Goal: Information Seeking & Learning: Check status

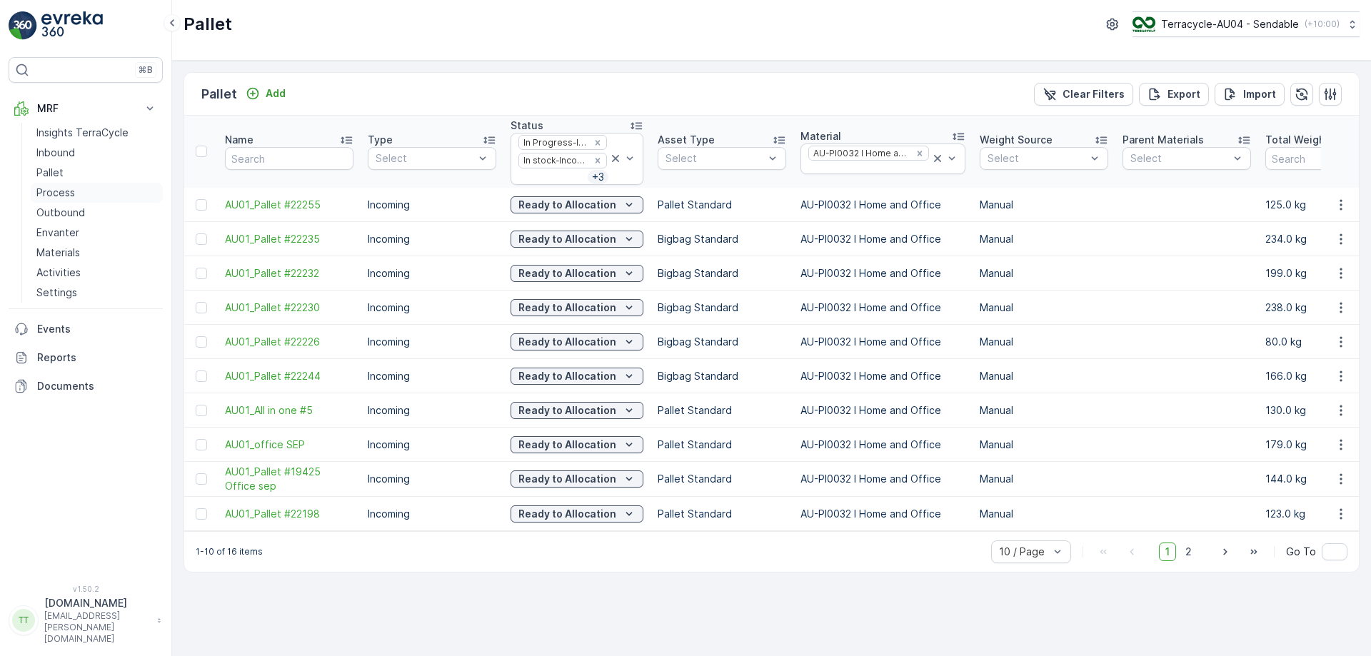
click at [72, 188] on p "Process" at bounding box center [55, 193] width 39 height 14
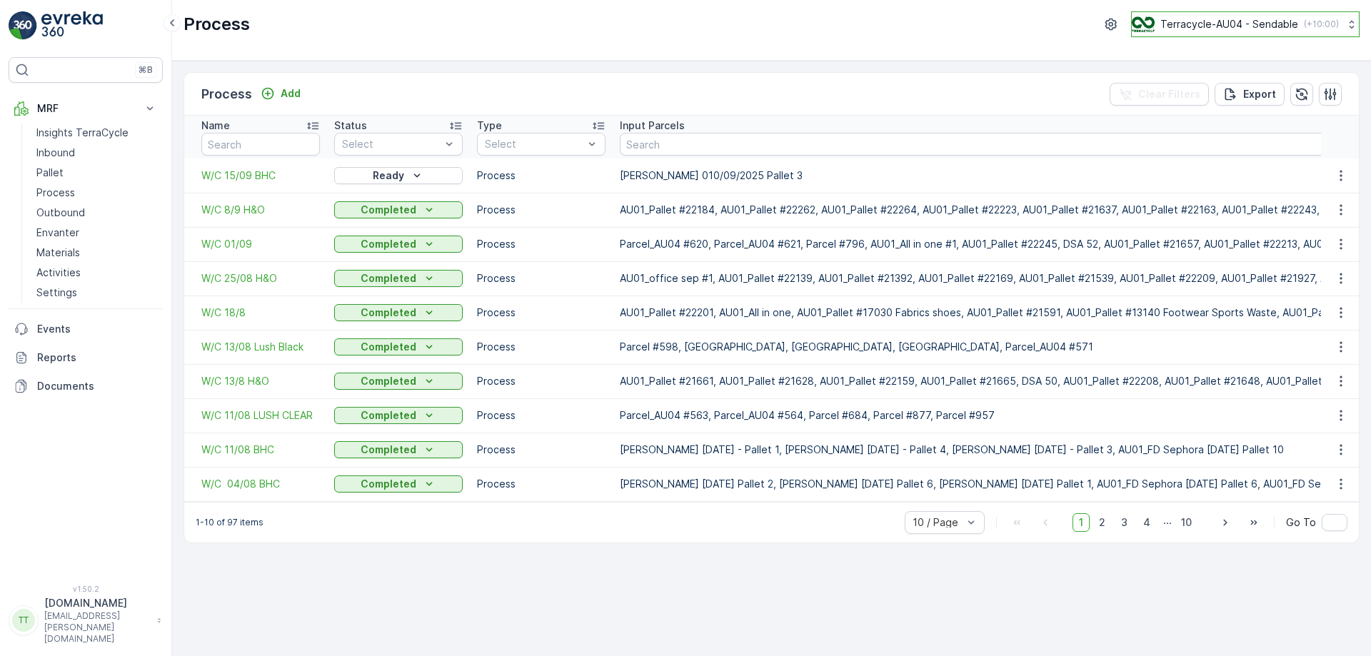
click at [1208, 34] on button "Terracycle-AU04 - Sendable ( +10:00 )" at bounding box center [1245, 24] width 229 height 26
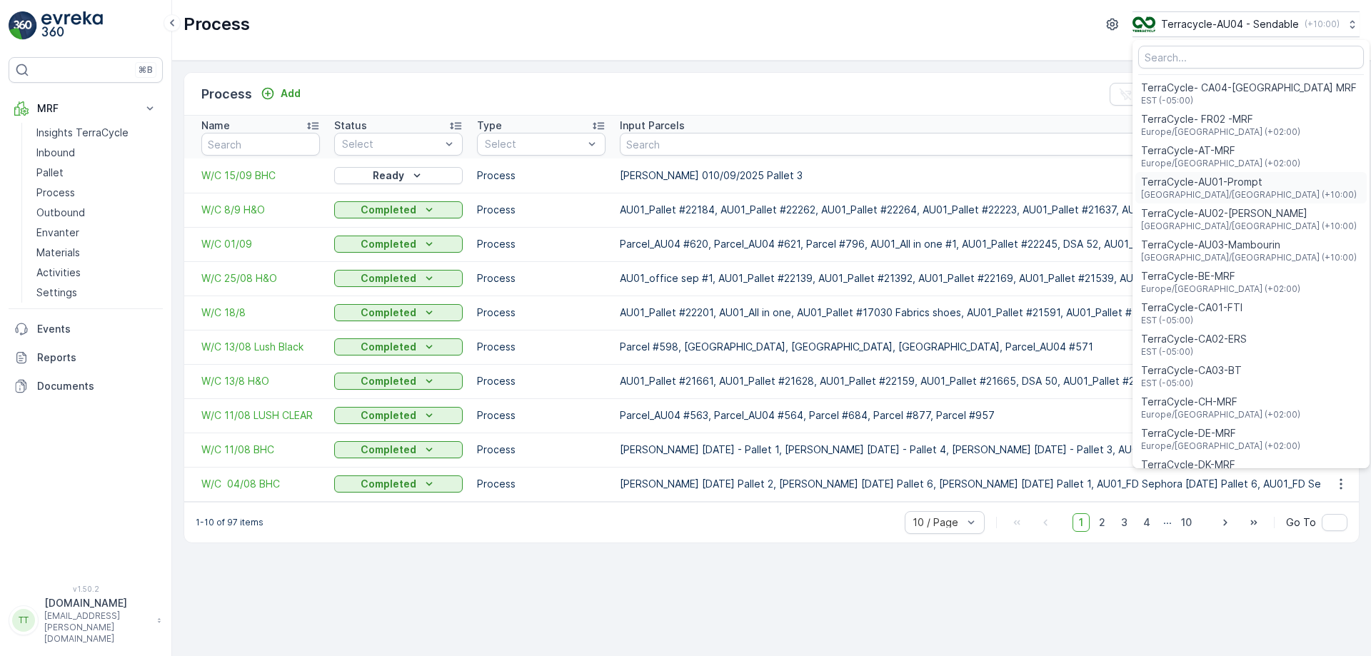
click at [1231, 176] on span "TerraCycle-AU01-Prompt" at bounding box center [1249, 182] width 216 height 14
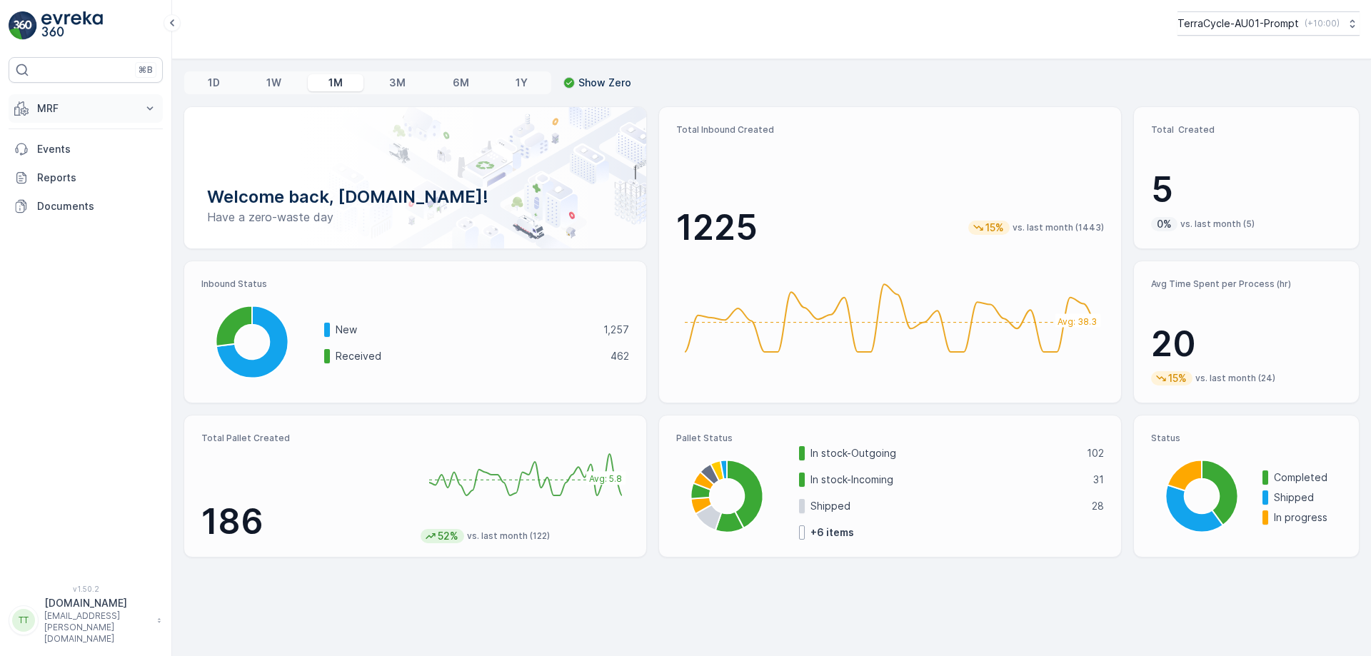
click at [137, 98] on button "MRF" at bounding box center [86, 108] width 154 height 29
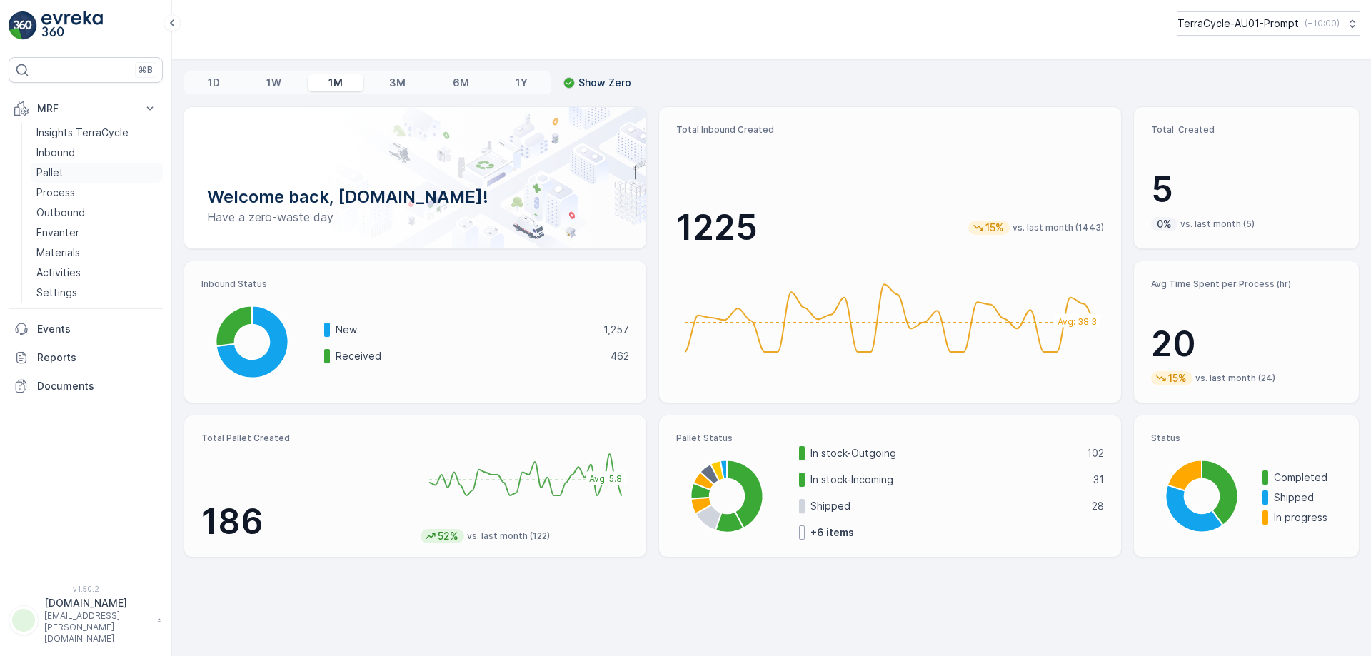
click at [91, 175] on link "Pallet" at bounding box center [97, 173] width 132 height 20
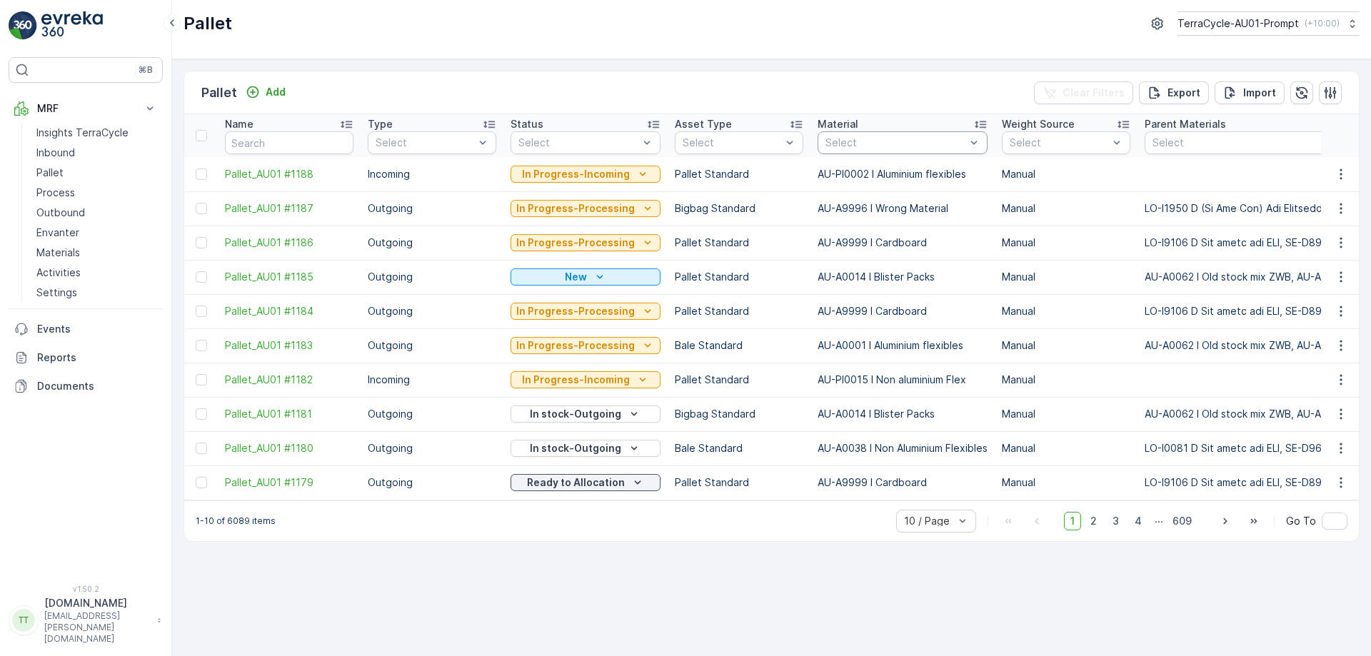
click at [863, 151] on div "Select" at bounding box center [903, 142] width 170 height 23
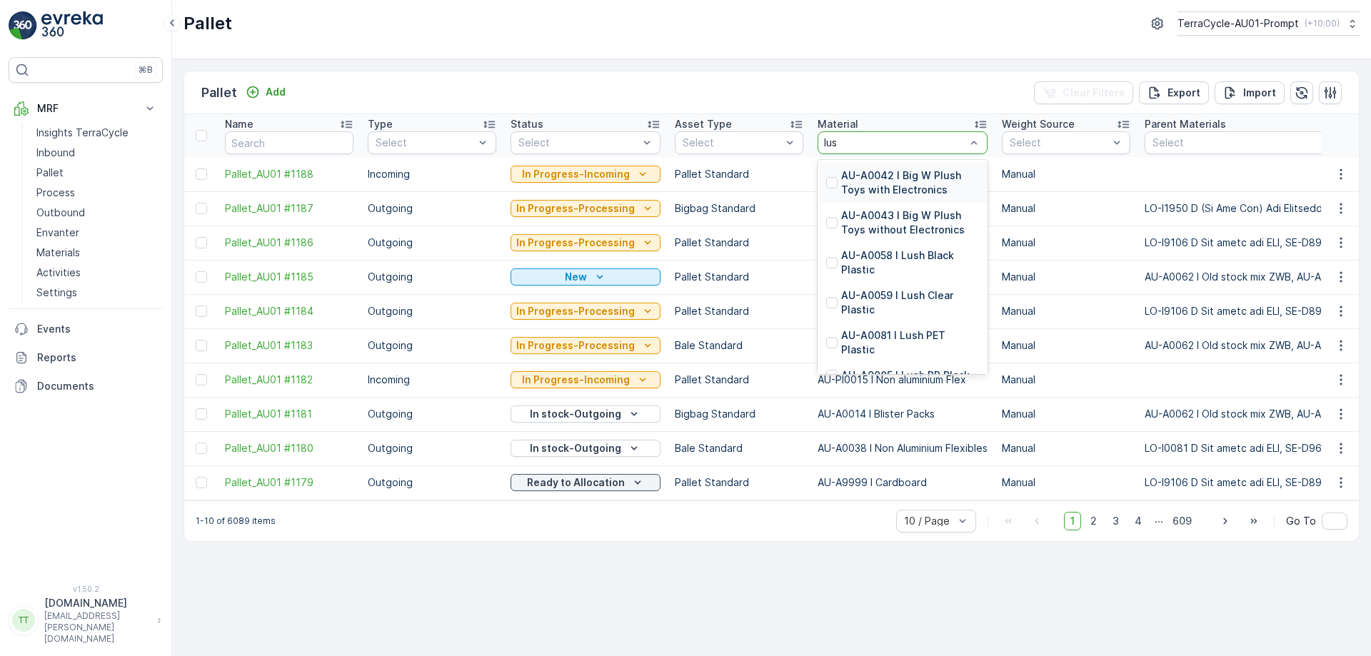
type input "lush"
click at [827, 302] on div at bounding box center [831, 302] width 11 height 11
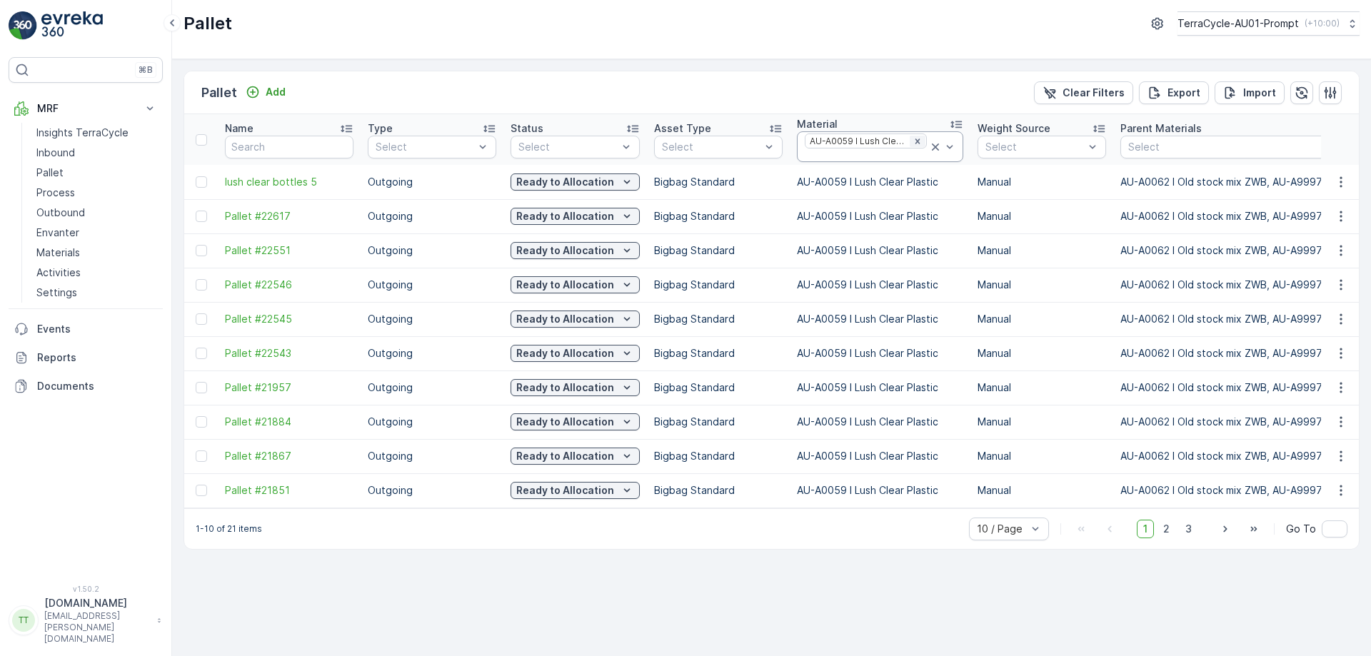
click at [913, 142] on icon "Remove AU-A0059 I Lush Clear Plastic" at bounding box center [918, 141] width 10 height 10
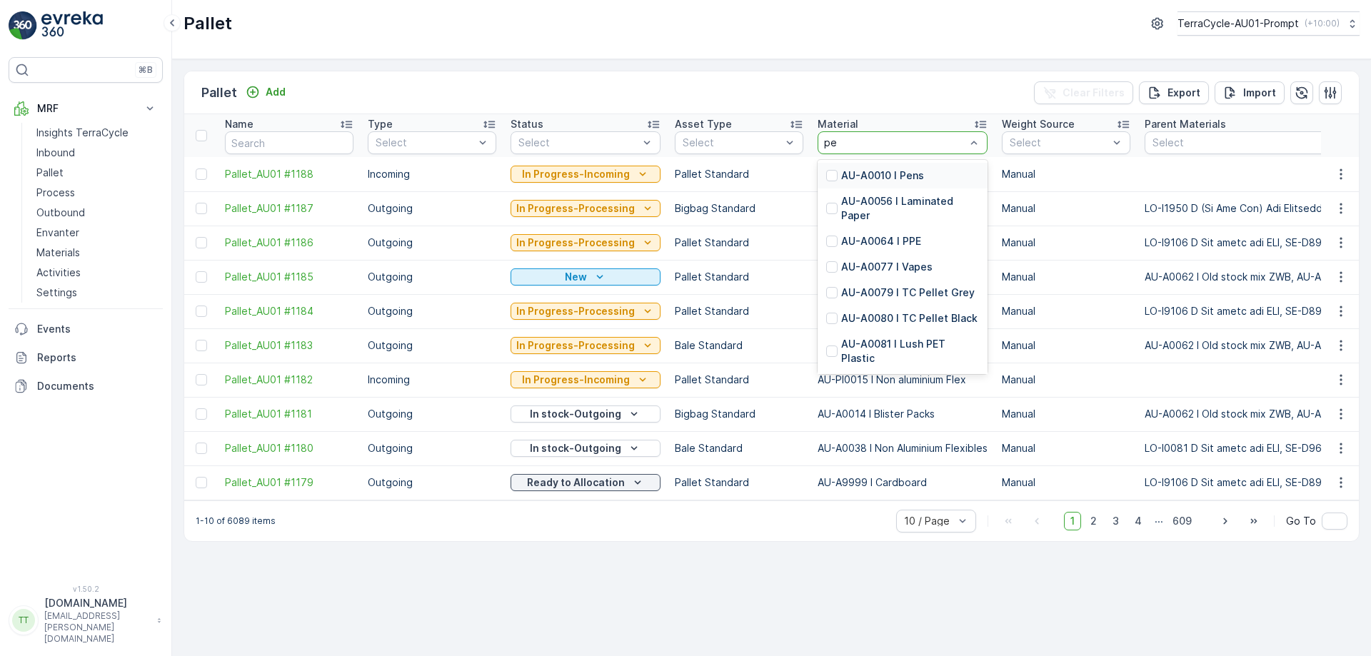
type input "pet"
click at [827, 236] on div at bounding box center [831, 241] width 11 height 11
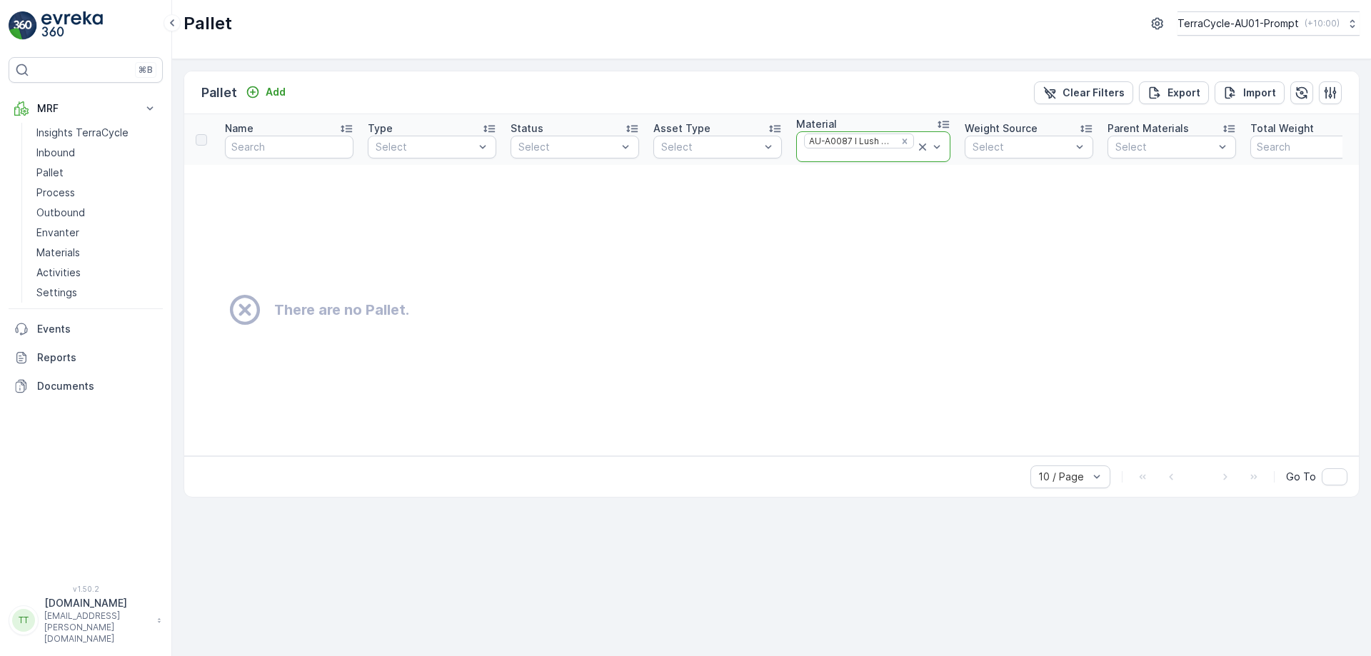
click at [919, 147] on icon at bounding box center [922, 147] width 14 height 14
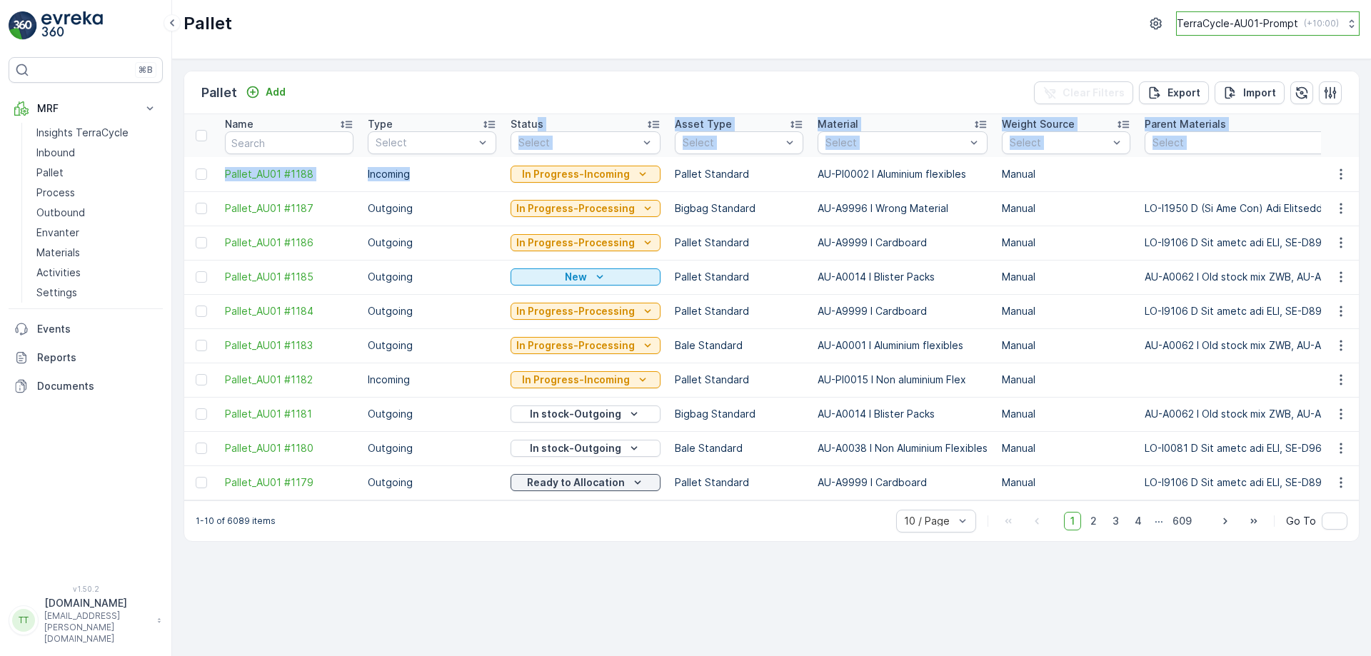
click at [1199, 27] on p "TerraCycle-AU01-Prompt" at bounding box center [1237, 23] width 121 height 14
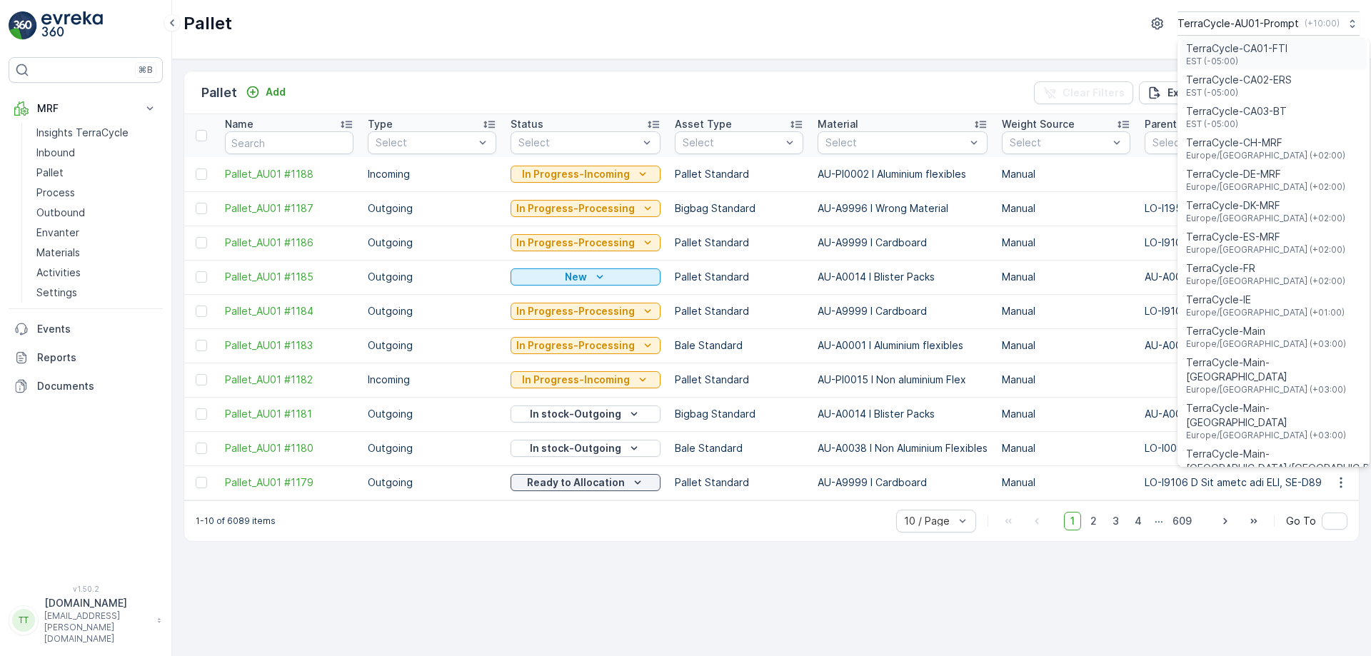
scroll to position [399, 0]
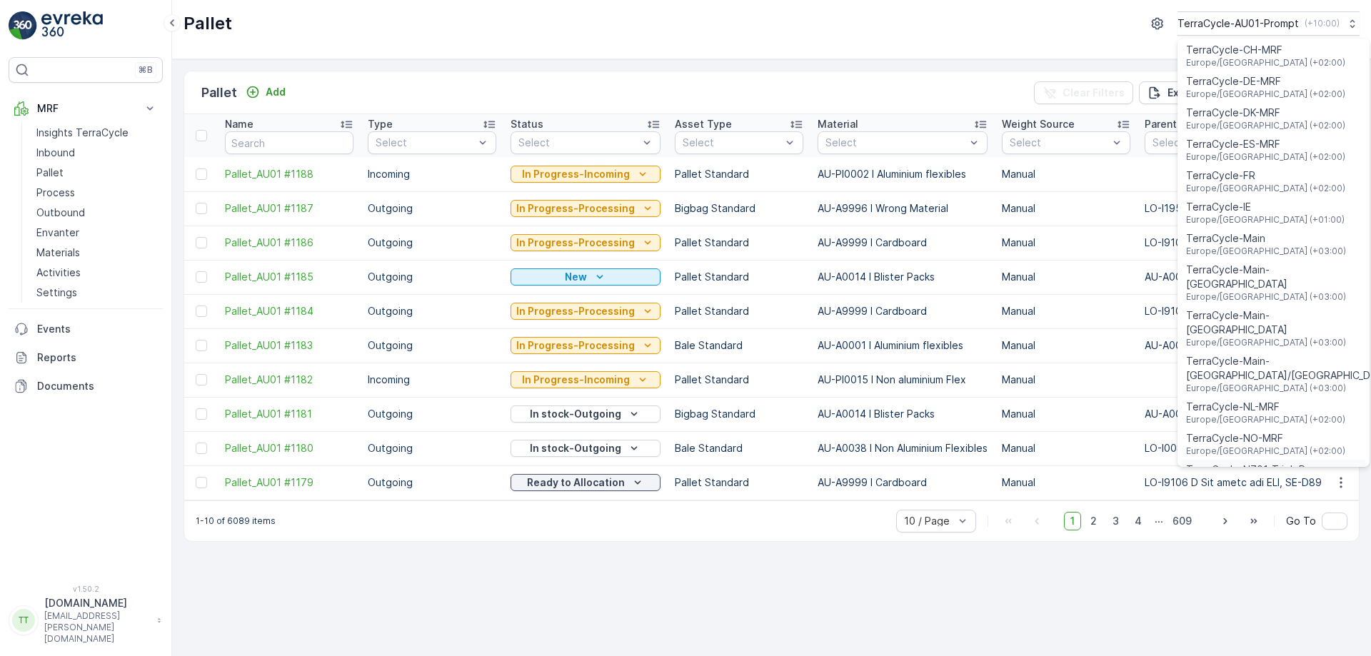
click at [1246, 463] on span "TerraCycle-NZ01-TripleP" at bounding box center [1245, 470] width 119 height 14
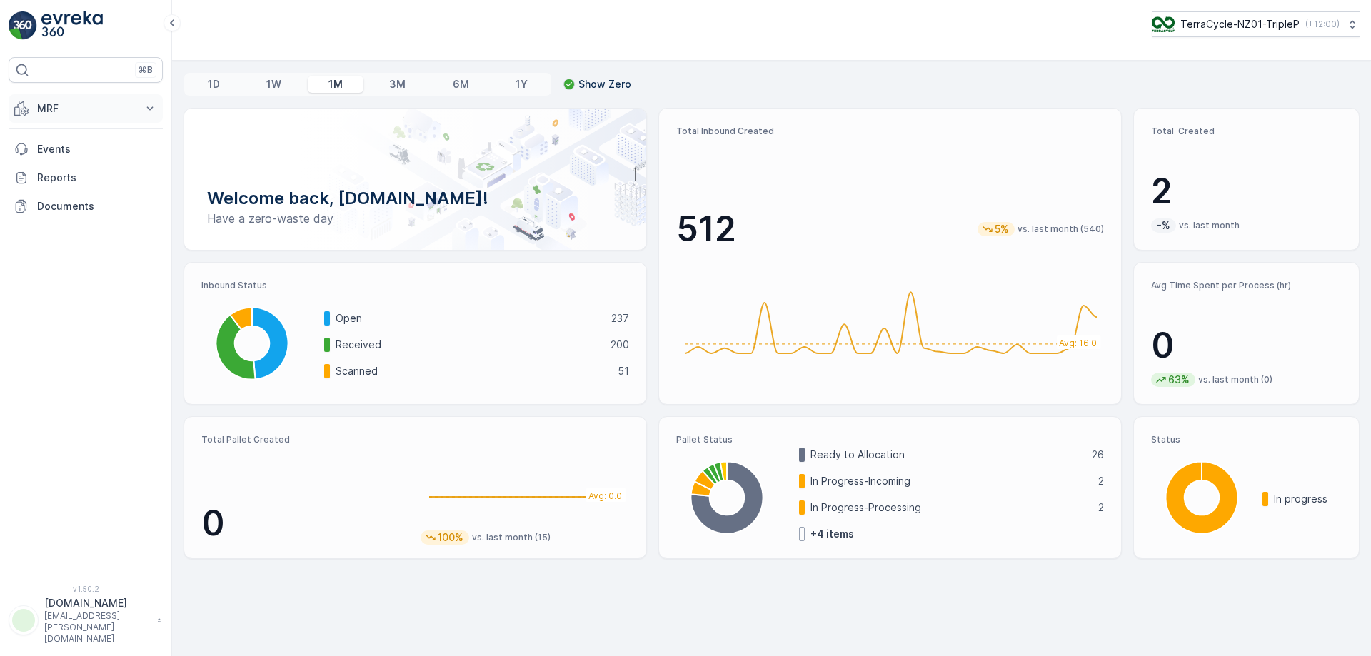
click at [89, 120] on button "MRF" at bounding box center [86, 108] width 154 height 29
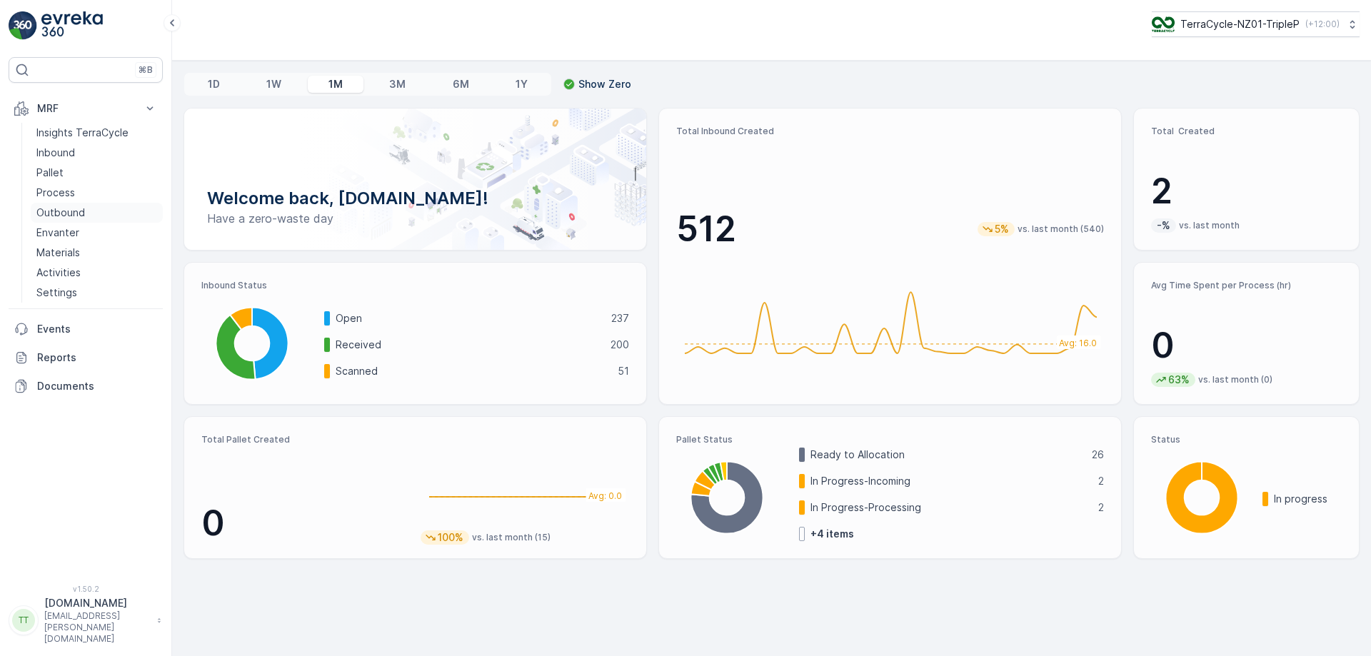
click at [71, 213] on p "Outbound" at bounding box center [60, 213] width 49 height 14
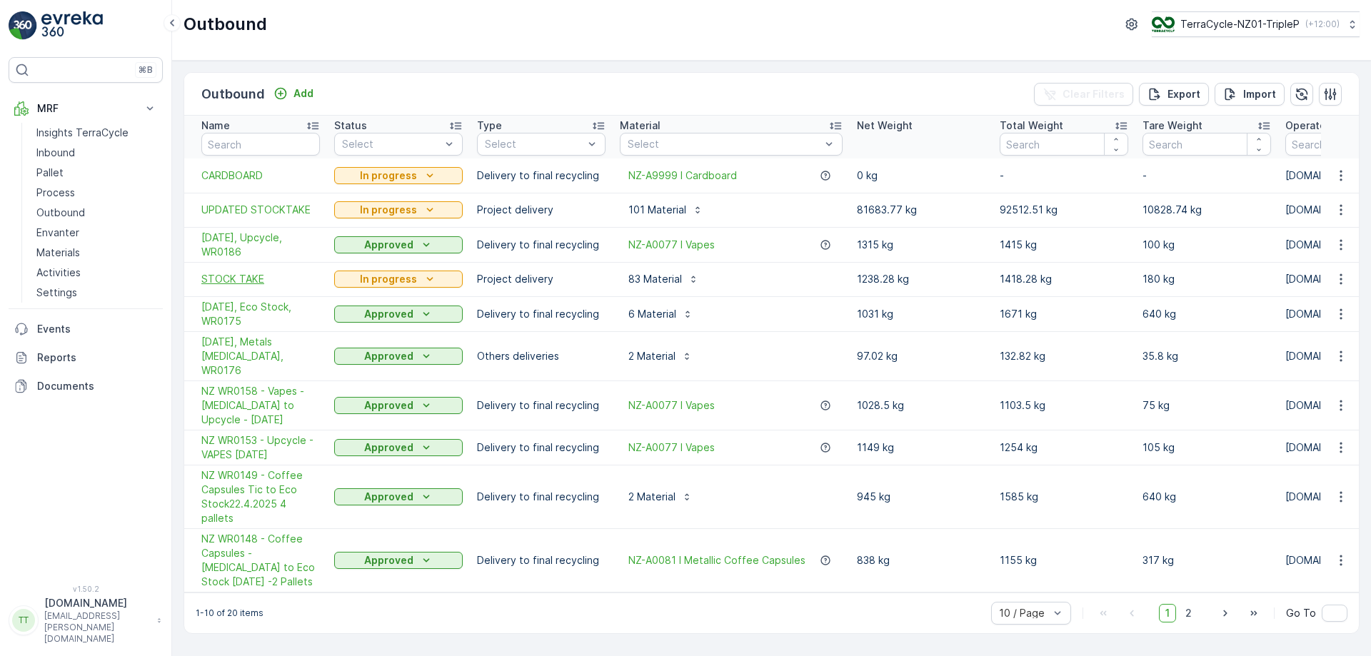
click at [224, 283] on span "STOCK TAKE" at bounding box center [260, 279] width 119 height 14
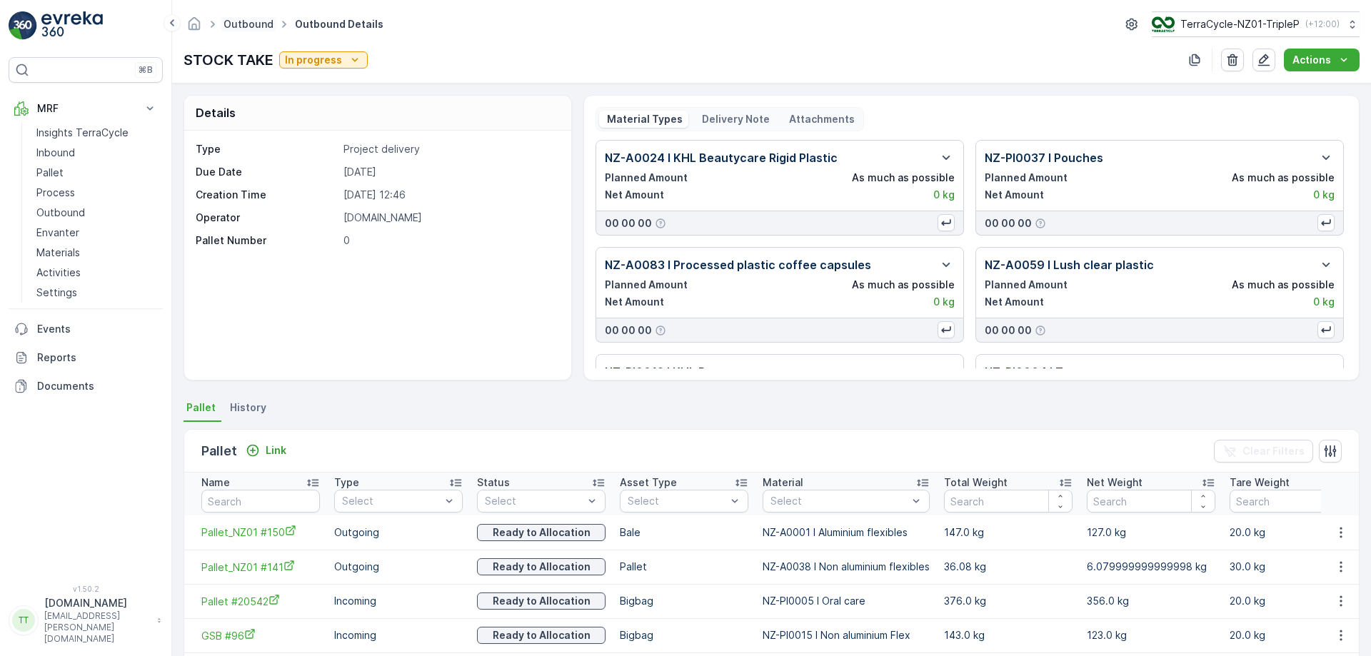
click at [257, 21] on link "Outbound" at bounding box center [249, 24] width 50 height 12
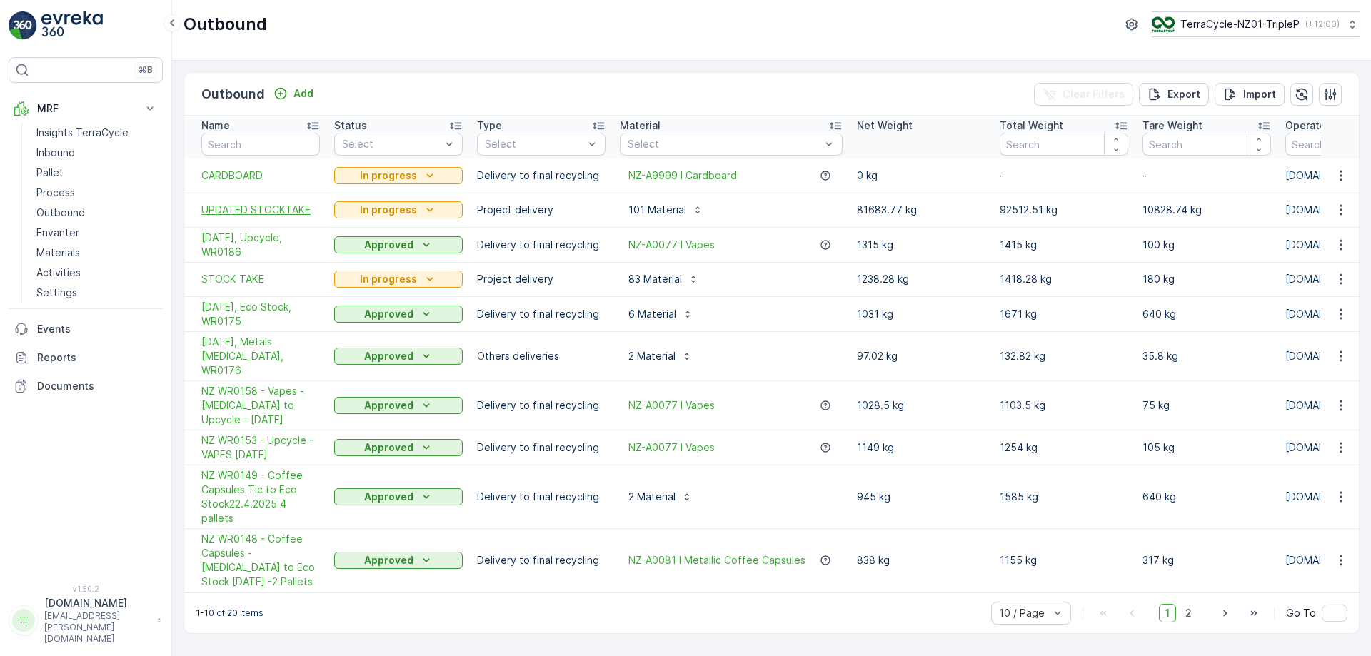
click at [252, 214] on span "UPDATED STOCKTAKE" at bounding box center [260, 210] width 119 height 14
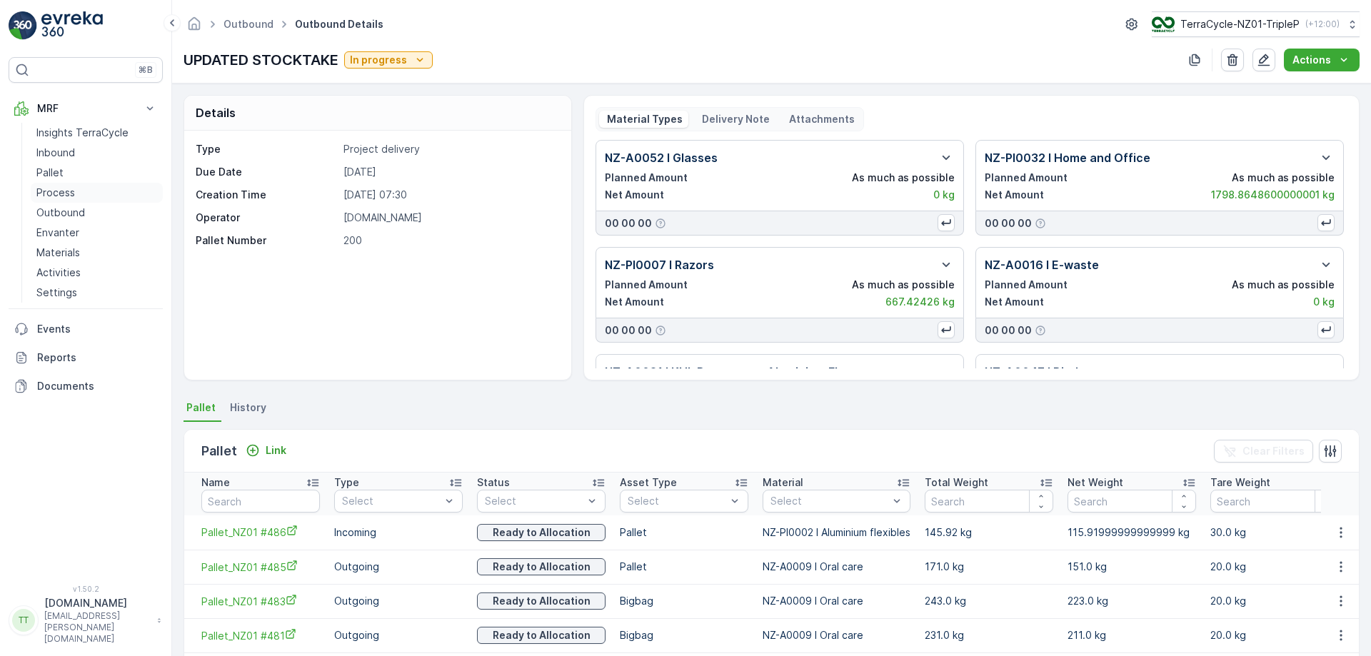
click at [61, 190] on p "Process" at bounding box center [55, 193] width 39 height 14
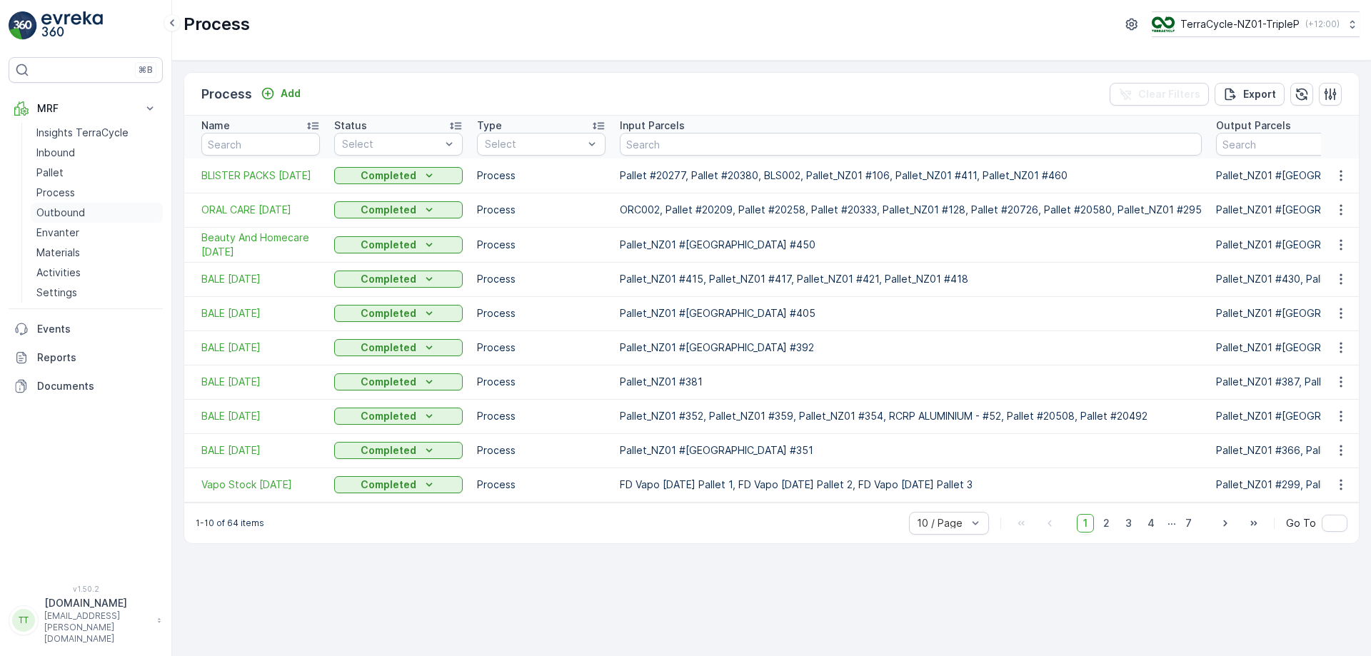
click at [60, 214] on p "Outbound" at bounding box center [60, 213] width 49 height 14
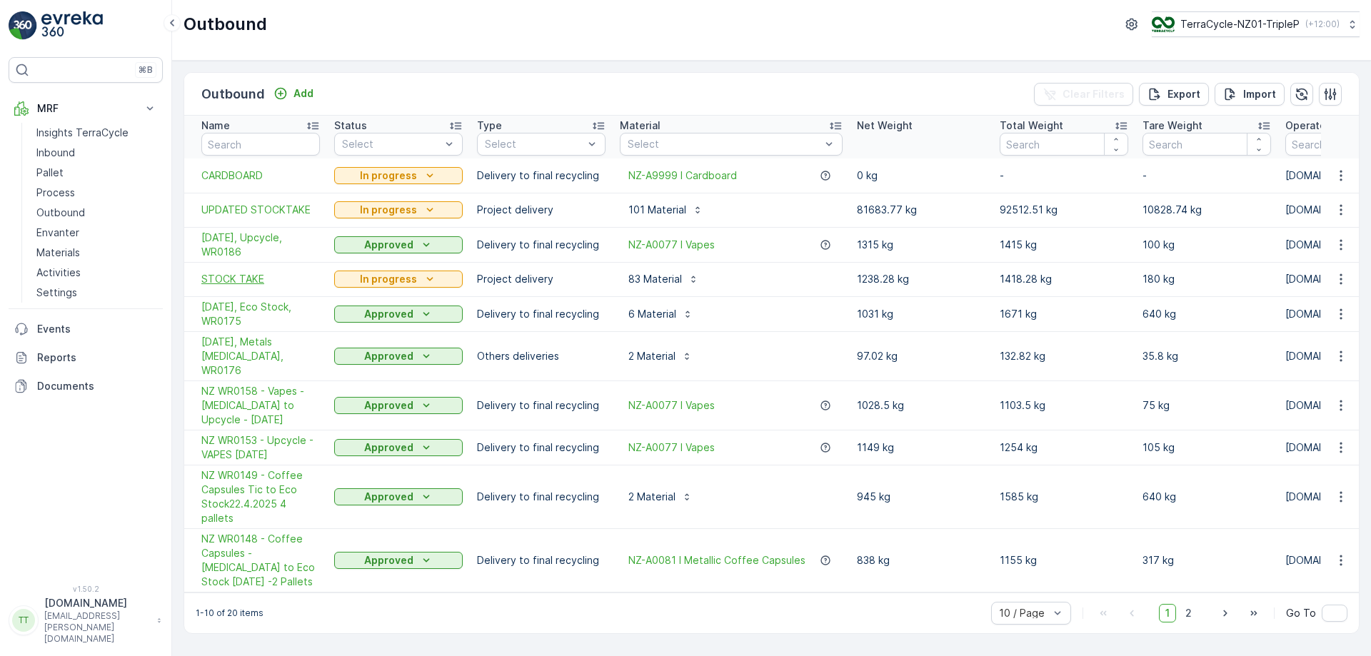
click at [240, 282] on span "STOCK TAKE" at bounding box center [260, 279] width 119 height 14
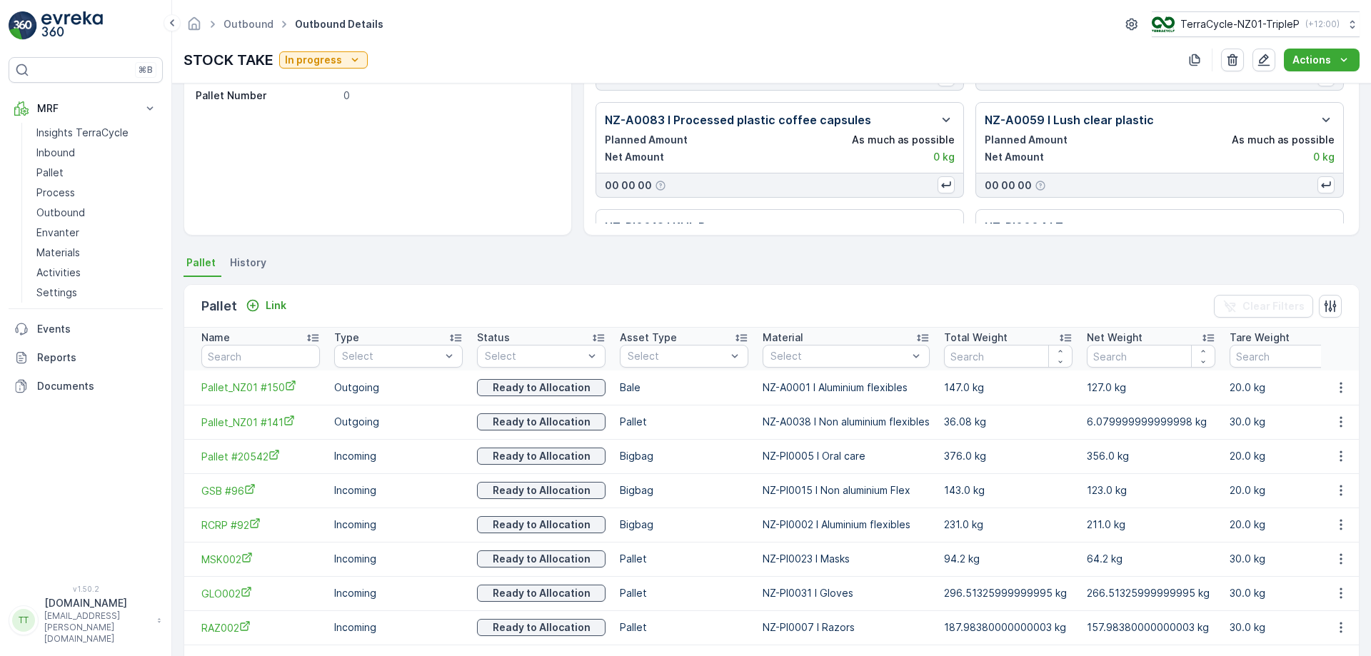
scroll to position [261, 0]
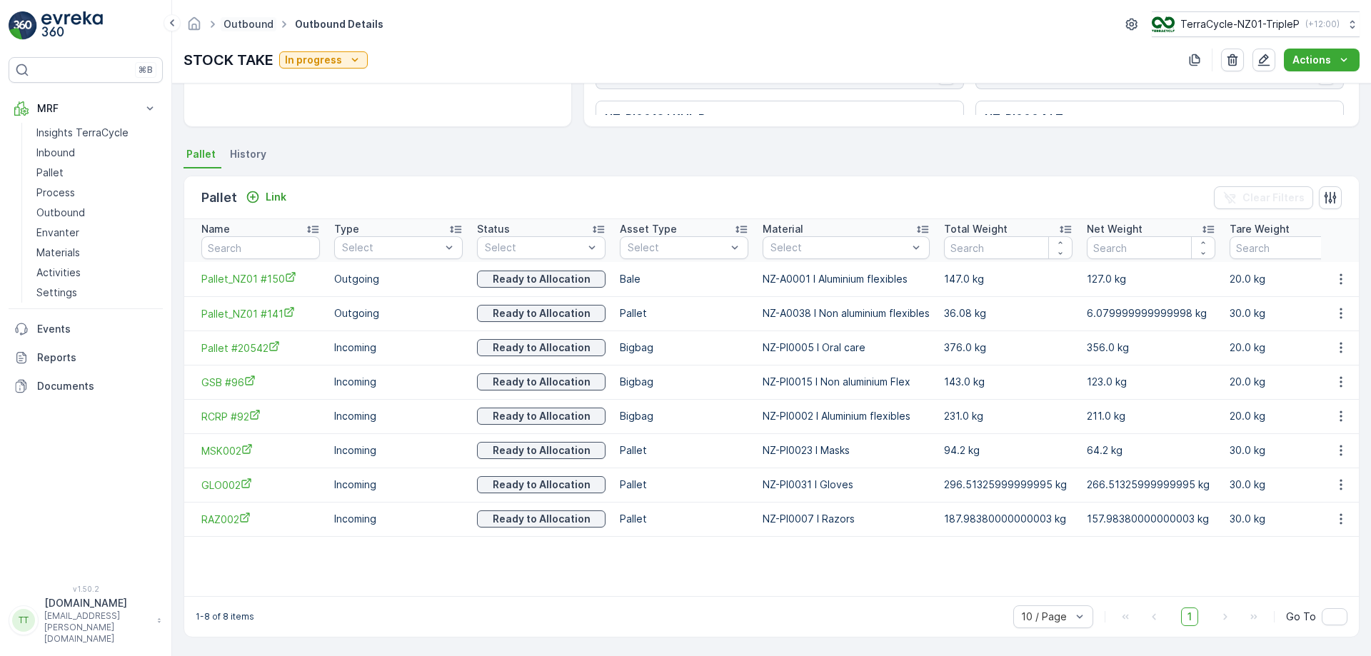
click at [249, 28] on link "Outbound" at bounding box center [249, 24] width 50 height 12
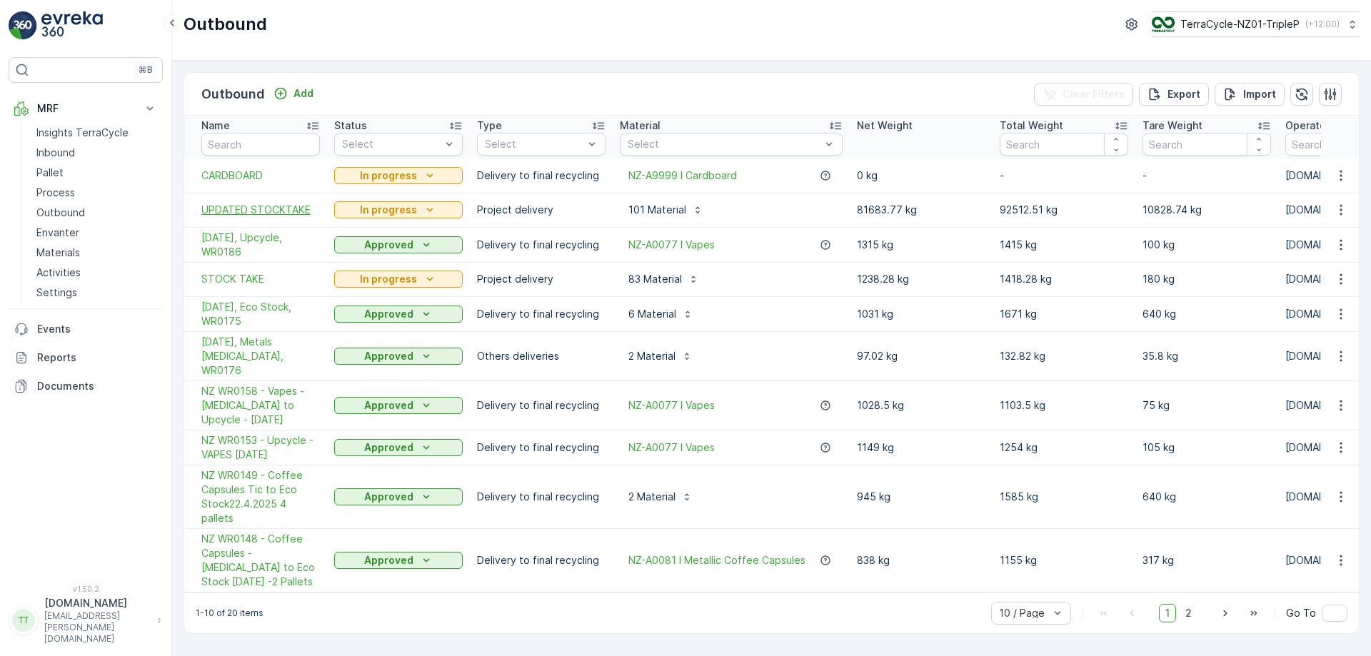
click at [250, 211] on span "UPDATED STOCKTAKE" at bounding box center [260, 210] width 119 height 14
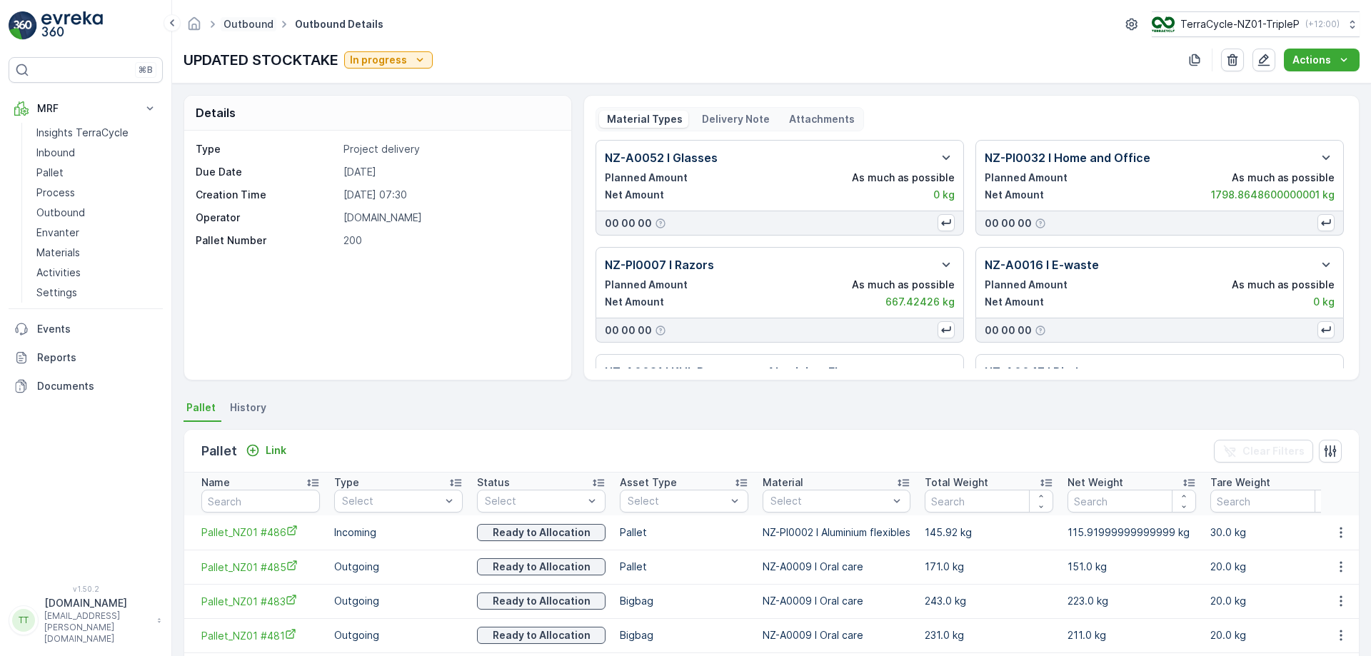
click at [243, 21] on link "Outbound" at bounding box center [249, 24] width 50 height 12
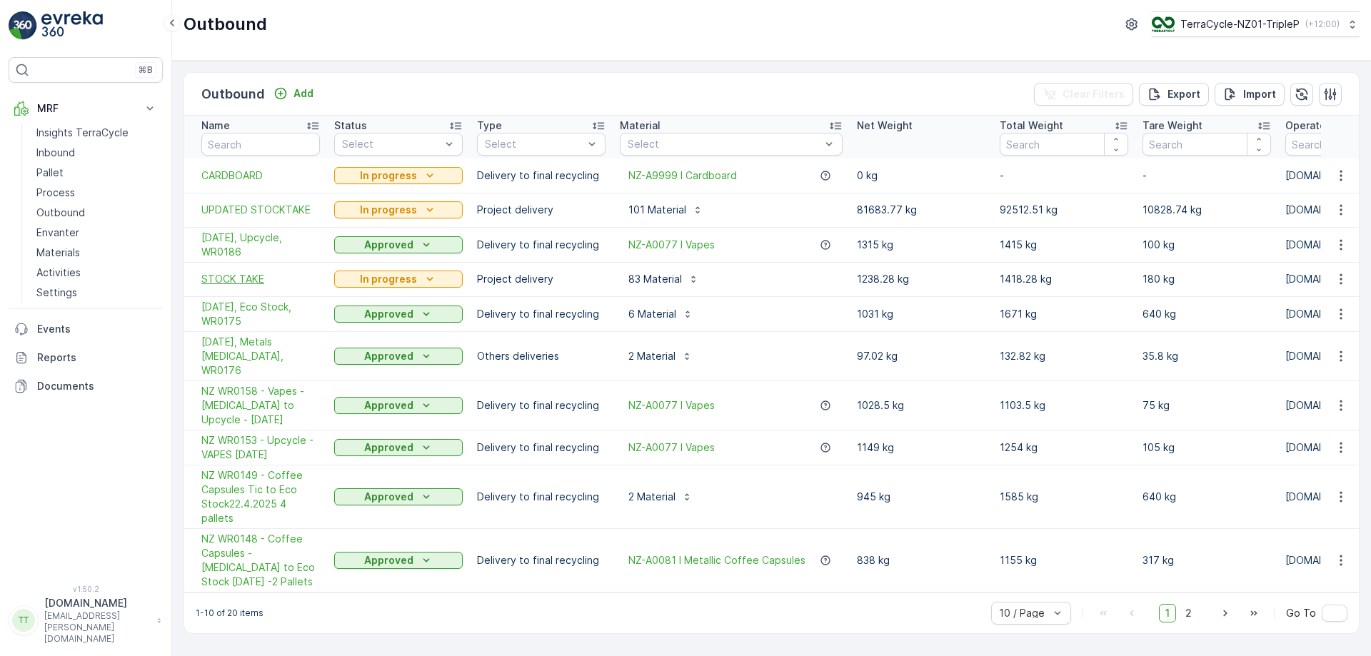
click at [255, 274] on span "STOCK TAKE" at bounding box center [260, 279] width 119 height 14
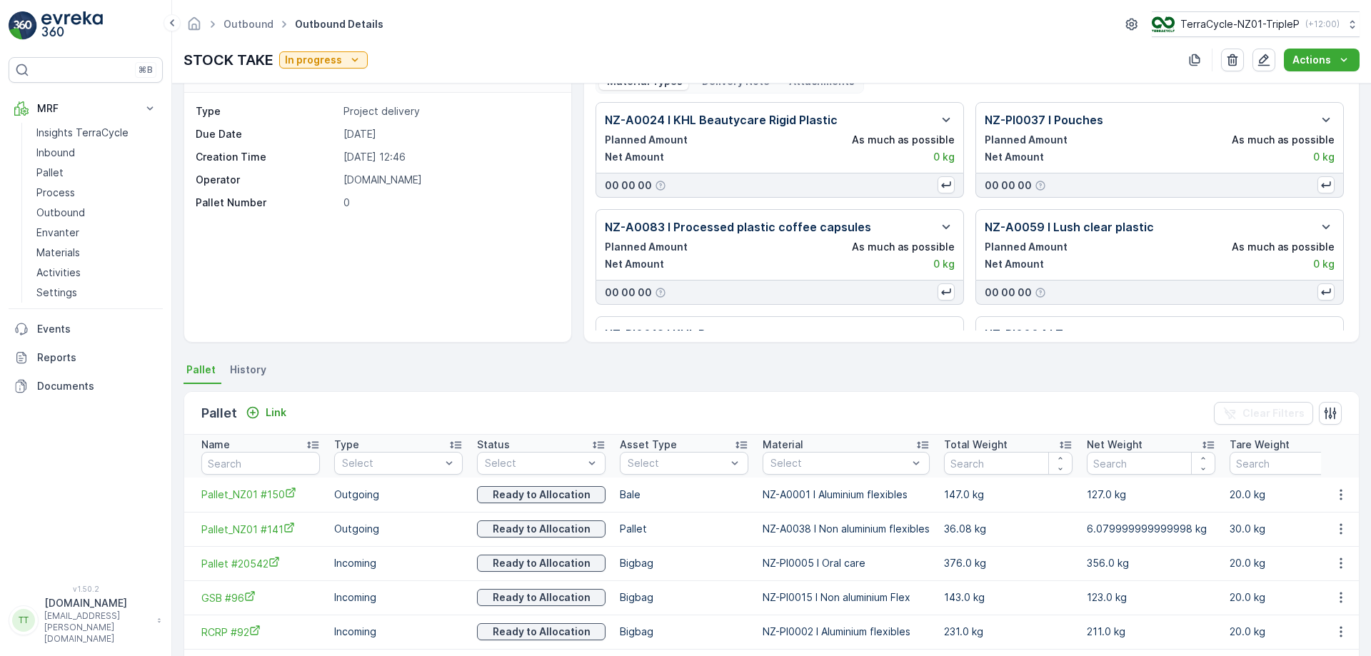
scroll to position [22, 0]
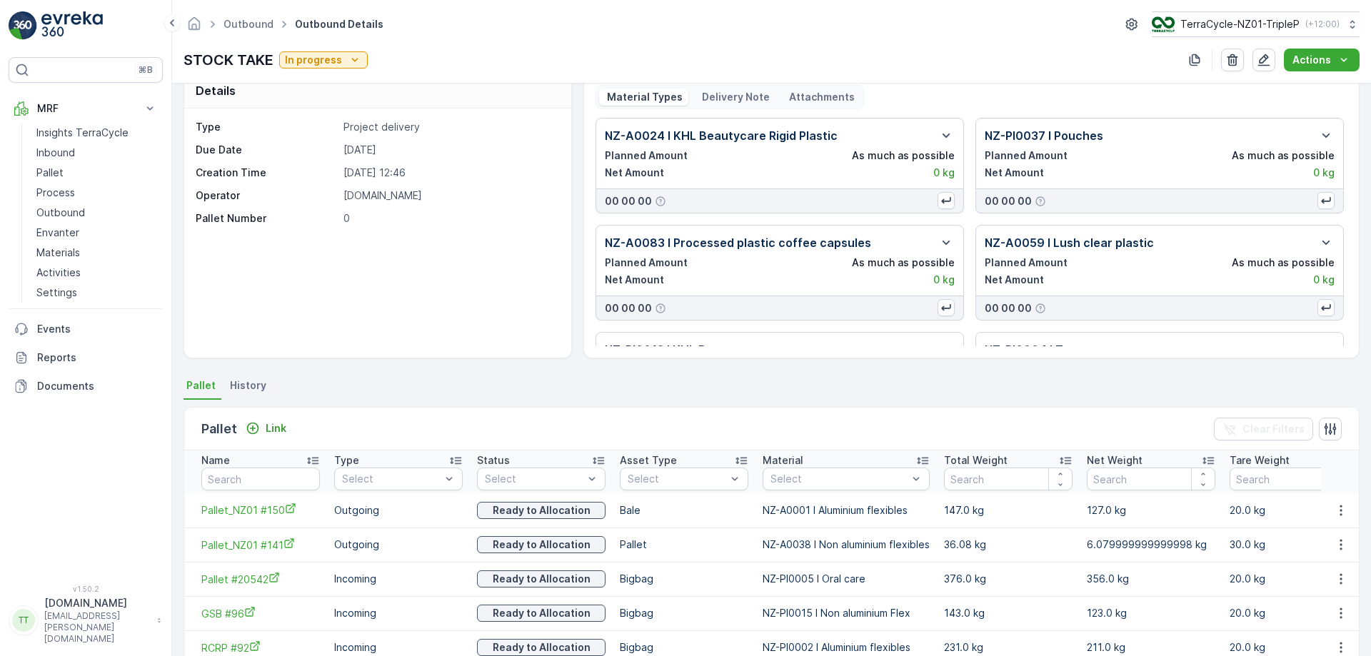
click at [247, 33] on ul "Outbound" at bounding box center [256, 24] width 71 height 21
click at [248, 31] on span "Outbound" at bounding box center [249, 24] width 56 height 14
click at [252, 29] on link "Outbound" at bounding box center [249, 24] width 50 height 12
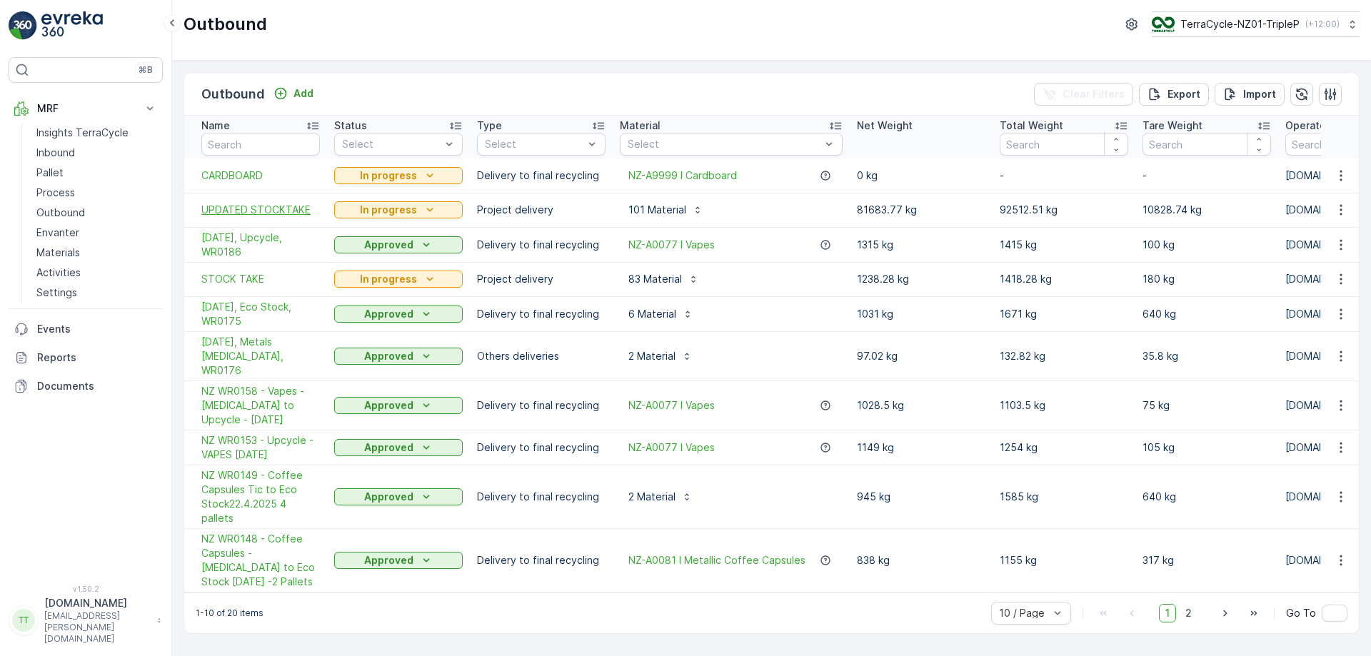
click at [245, 211] on span "UPDATED STOCKTAKE" at bounding box center [260, 210] width 119 height 14
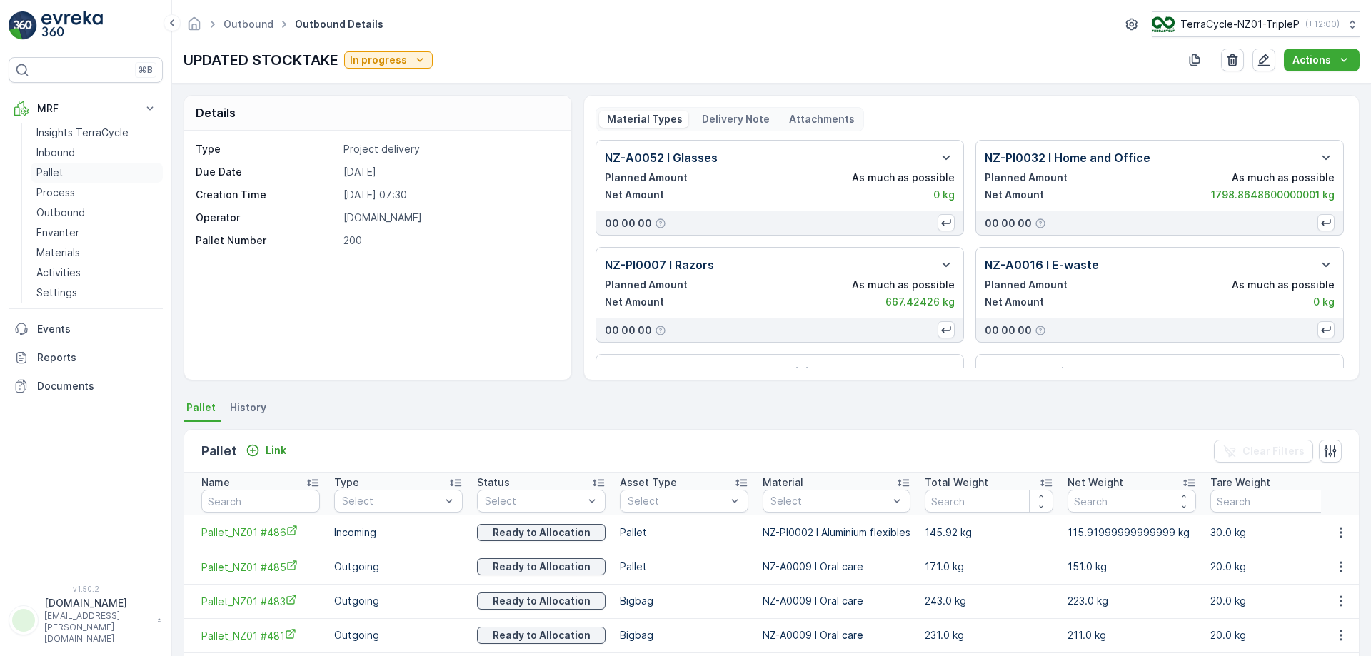
click at [76, 170] on link "Pallet" at bounding box center [97, 173] width 132 height 20
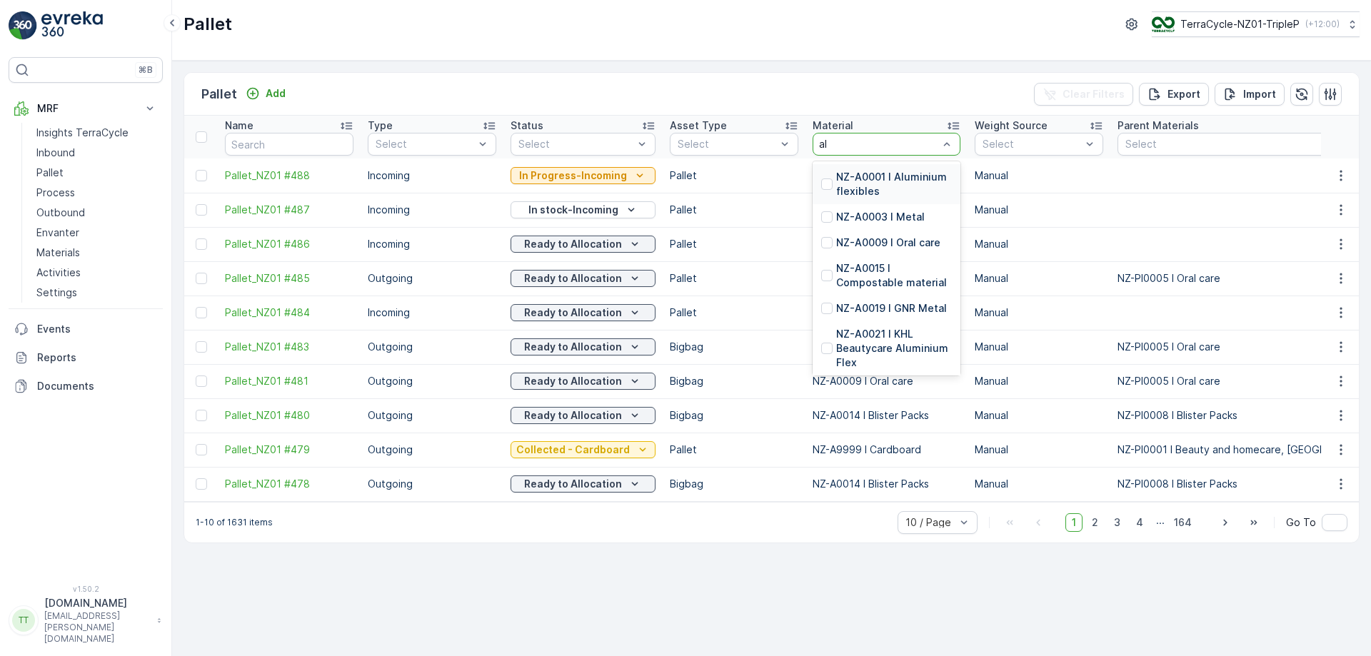
type input "alu"
click at [858, 188] on p "NZ-A0001 I Aluminium flexibles" at bounding box center [894, 184] width 116 height 29
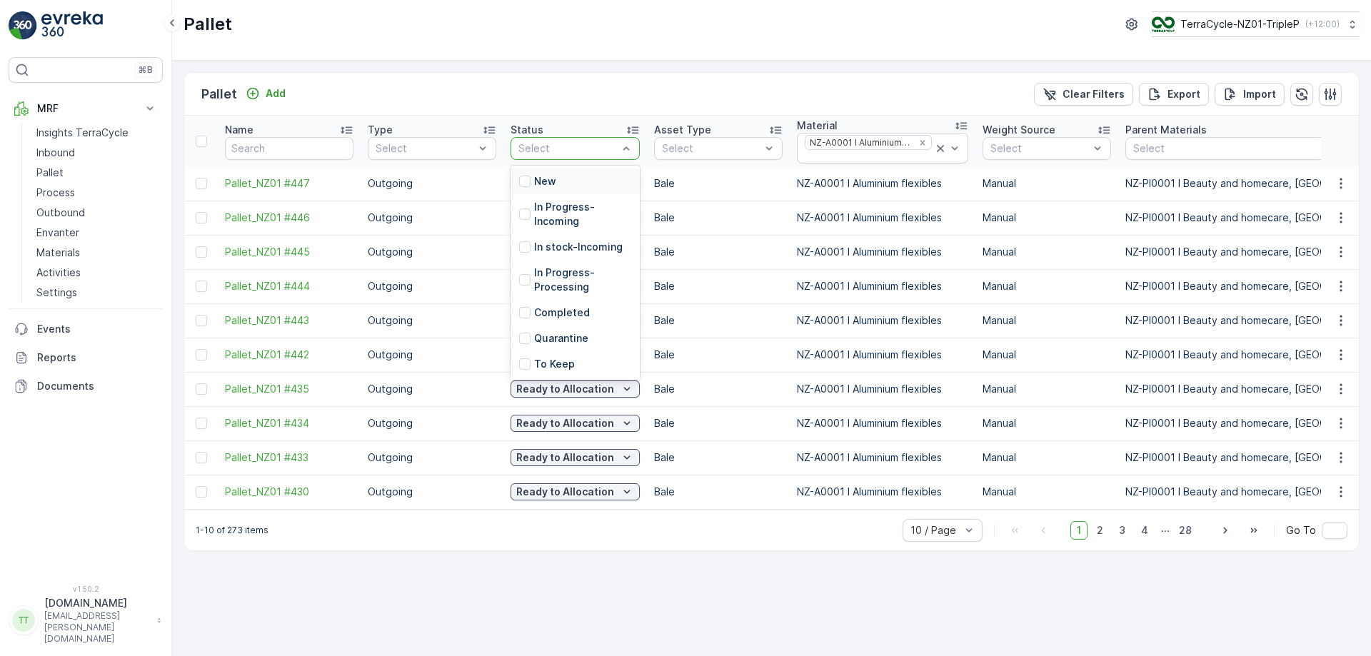
click at [855, 568] on div "Pallet Add Clear Filters Export Import Name Type Select Status 13 results avail…" at bounding box center [771, 359] width 1199 height 596
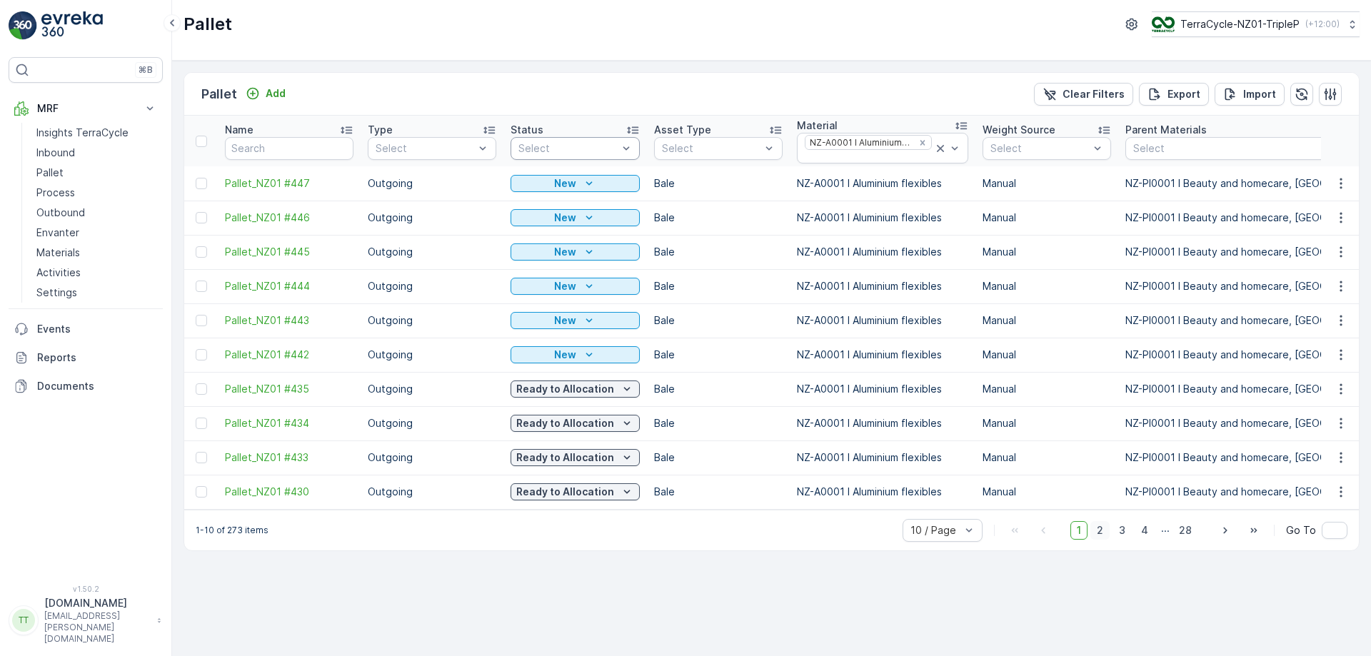
click at [1108, 540] on span "2" at bounding box center [1099, 530] width 19 height 19
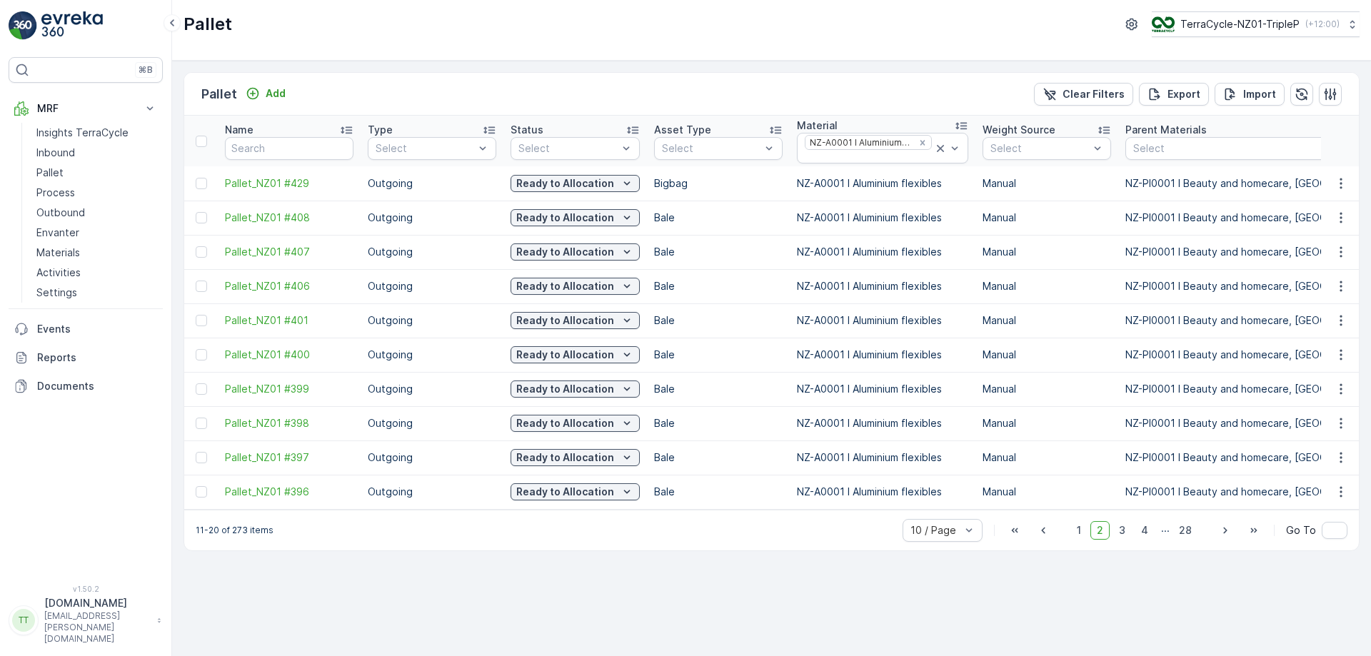
drag, startPoint x: 1125, startPoint y: 541, endPoint x: 1143, endPoint y: 576, distance: 38.6
click at [1143, 576] on div "Pallet Add Clear Filters Export Import Name Type Select Status Select Asset Typ…" at bounding box center [771, 359] width 1199 height 596
click at [1132, 540] on span "3" at bounding box center [1122, 530] width 19 height 19
click at [1152, 535] on span "4" at bounding box center [1145, 530] width 20 height 19
click at [1148, 540] on span "5" at bounding box center [1145, 530] width 19 height 19
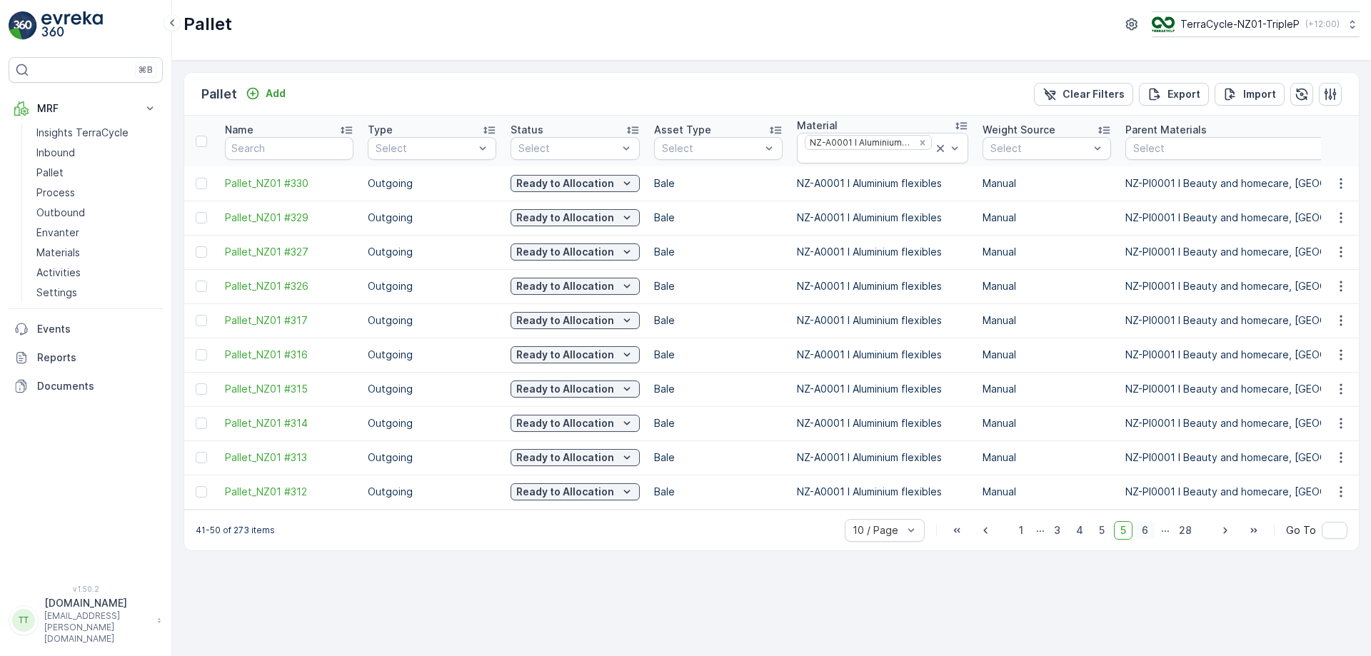
click at [1148, 536] on span "6" at bounding box center [1144, 530] width 19 height 19
click at [1148, 536] on span "7" at bounding box center [1144, 530] width 19 height 19
click at [1150, 536] on span "8" at bounding box center [1144, 530] width 19 height 19
click at [1108, 537] on span "7" at bounding box center [1100, 530] width 19 height 19
click at [1149, 534] on span "8" at bounding box center [1144, 530] width 19 height 19
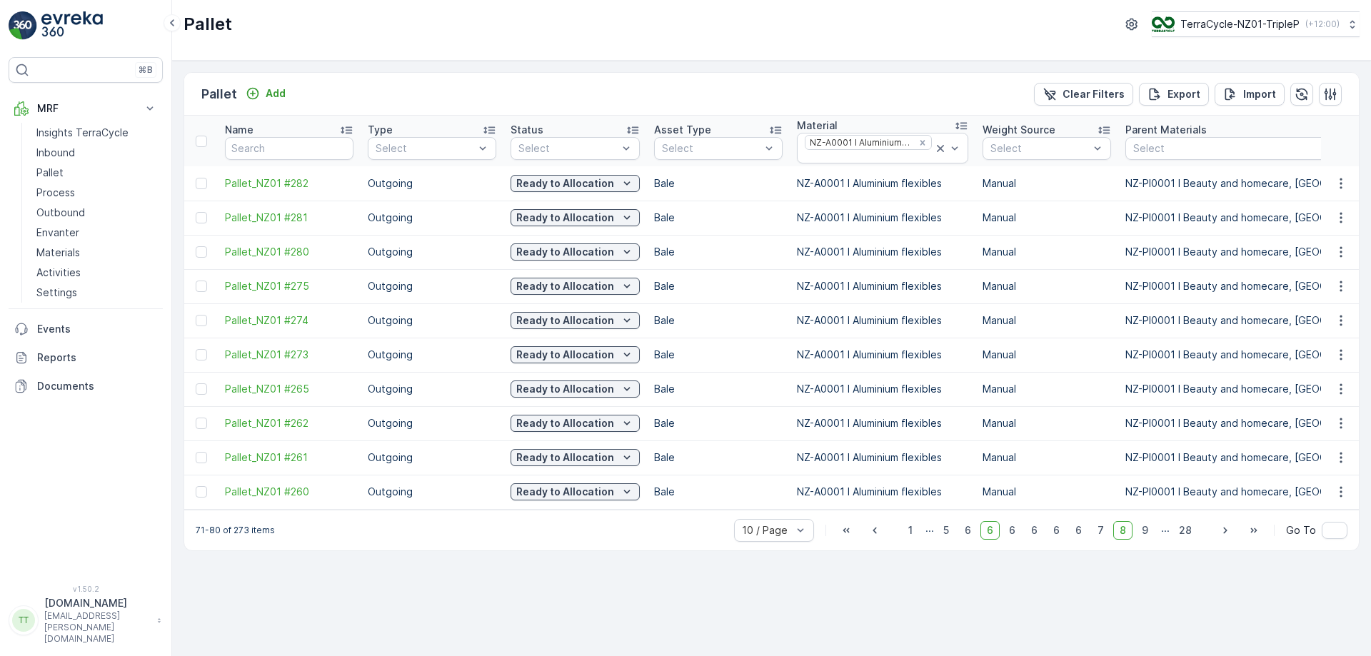
click at [1149, 534] on span "9" at bounding box center [1144, 530] width 19 height 19
click at [1149, 534] on span "10" at bounding box center [1143, 530] width 24 height 19
click at [1103, 537] on span "9" at bounding box center [1094, 530] width 19 height 19
click at [1150, 536] on span "10" at bounding box center [1143, 530] width 24 height 19
click at [1150, 536] on span "11" at bounding box center [1143, 530] width 21 height 19
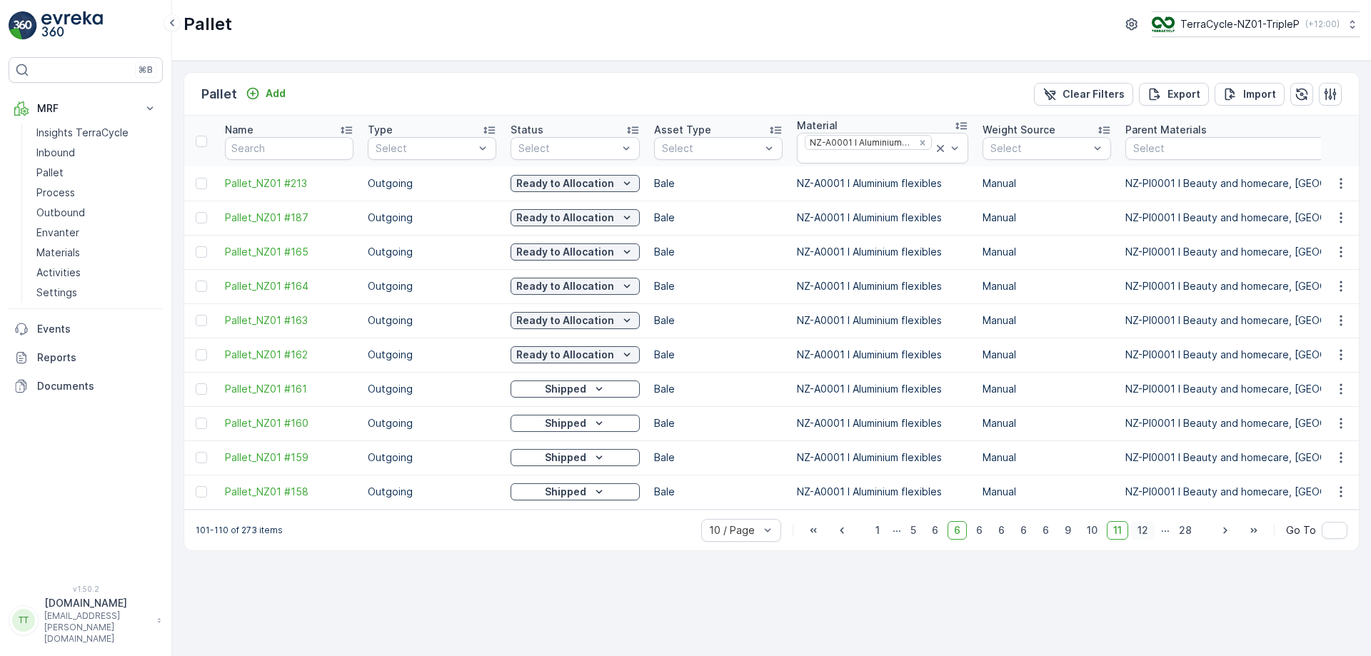
click at [1150, 539] on span "12" at bounding box center [1143, 530] width 24 height 19
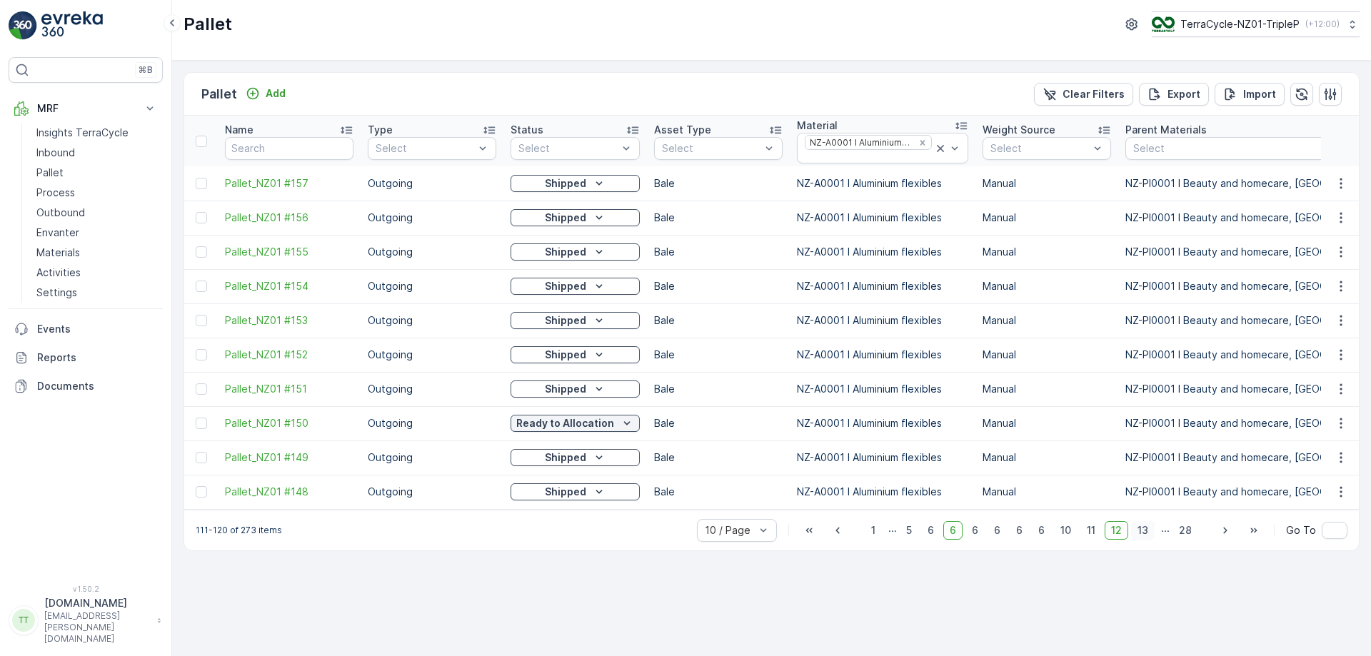
click at [1145, 538] on span "13" at bounding box center [1143, 530] width 24 height 19
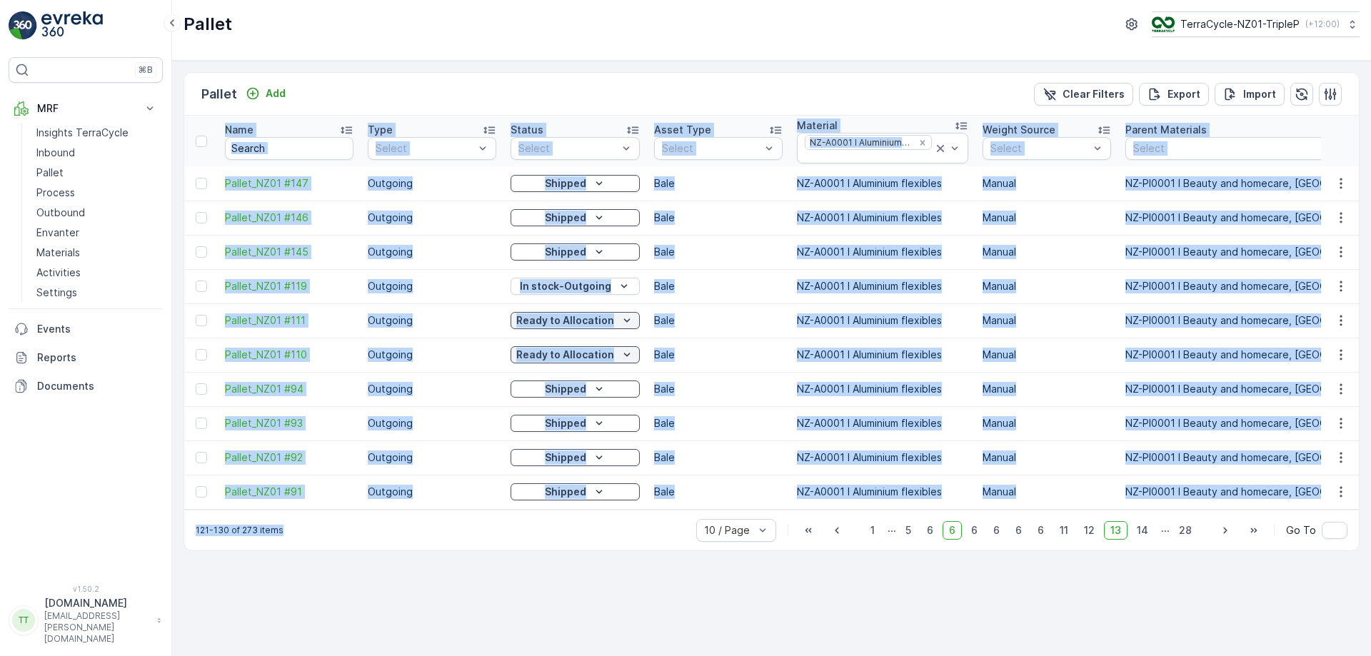
drag, startPoint x: 461, startPoint y: 517, endPoint x: 667, endPoint y: 512, distance: 205.7
click at [667, 512] on div "Pallet Add Clear Filters Export Import Name Type Select Status Select Asset Typ…" at bounding box center [772, 311] width 1176 height 479
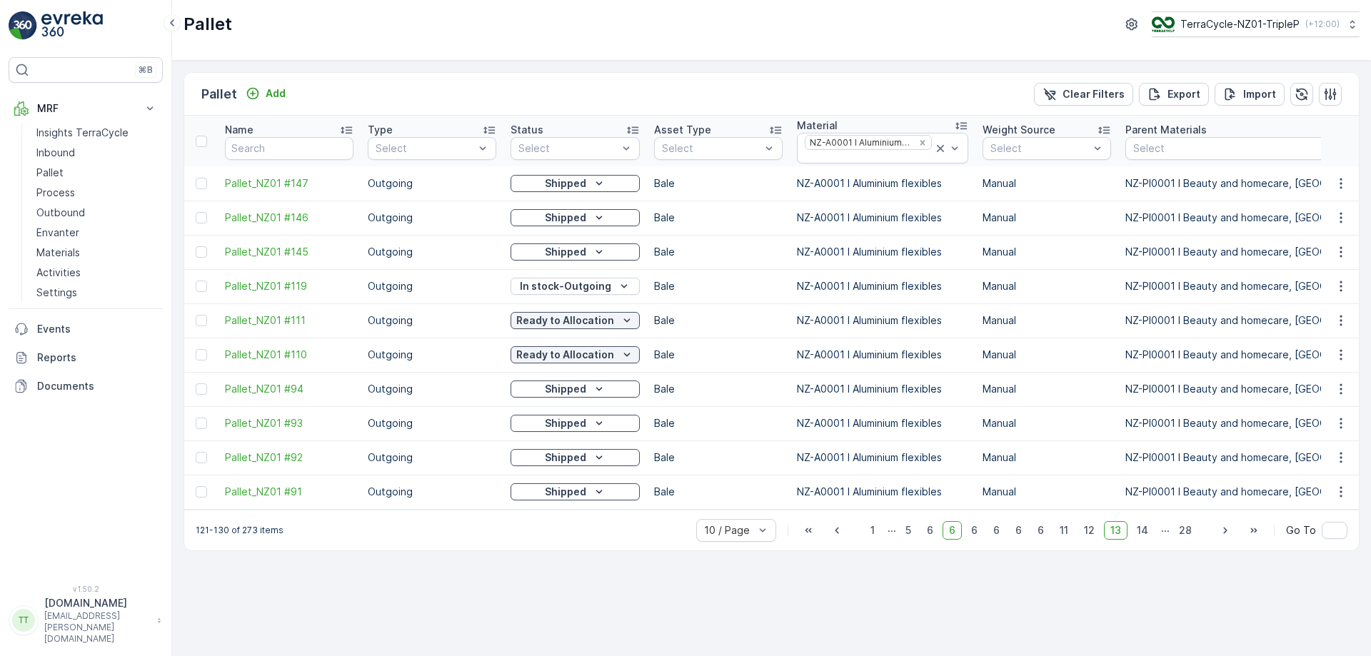
click at [537, 551] on div "121-130 of 273 items 10 / Page 1 ... 5 6 6 6 6 6 6 11 12 13 14 ... 28 Go To" at bounding box center [771, 530] width 1175 height 41
click at [1148, 535] on span "14" at bounding box center [1142, 530] width 24 height 19
click at [1148, 539] on span "15" at bounding box center [1143, 530] width 23 height 19
click at [1147, 540] on span "16" at bounding box center [1143, 530] width 24 height 19
click at [1147, 540] on span "17" at bounding box center [1143, 530] width 24 height 19
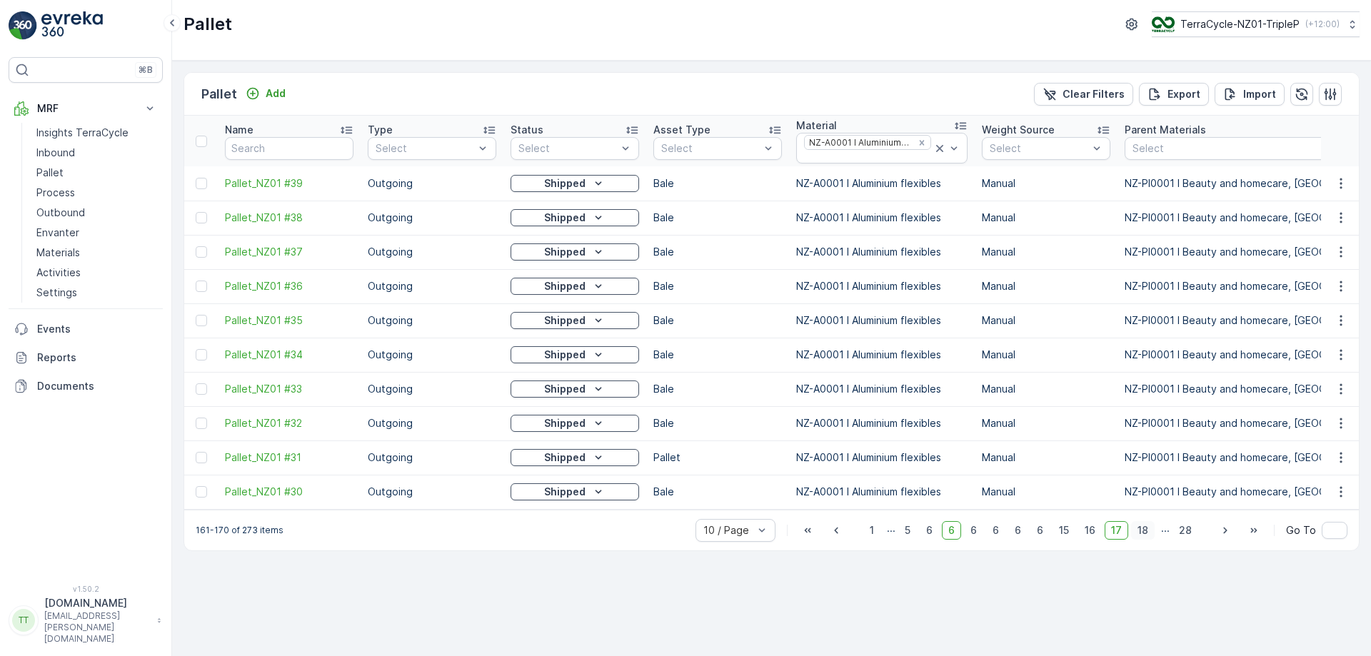
click at [1148, 537] on span "18" at bounding box center [1143, 530] width 24 height 19
click at [1148, 537] on span "19" at bounding box center [1143, 530] width 24 height 19
click at [1148, 537] on span "20" at bounding box center [1142, 530] width 26 height 19
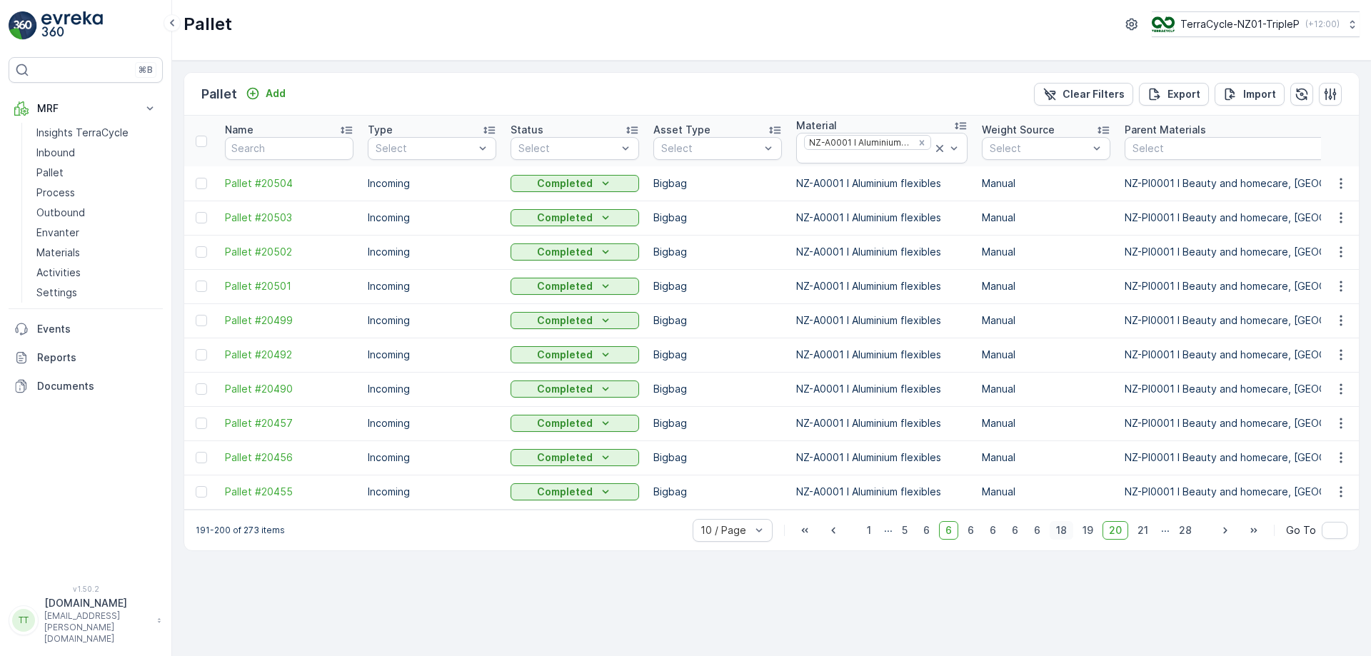
click at [1148, 537] on span "21" at bounding box center [1143, 530] width 24 height 19
click at [1147, 537] on span "22" at bounding box center [1142, 530] width 26 height 19
click at [1142, 538] on span "23" at bounding box center [1142, 530] width 26 height 19
click at [1147, 537] on span "24" at bounding box center [1141, 530] width 26 height 19
click at [1147, 537] on span "25" at bounding box center [1142, 530] width 25 height 19
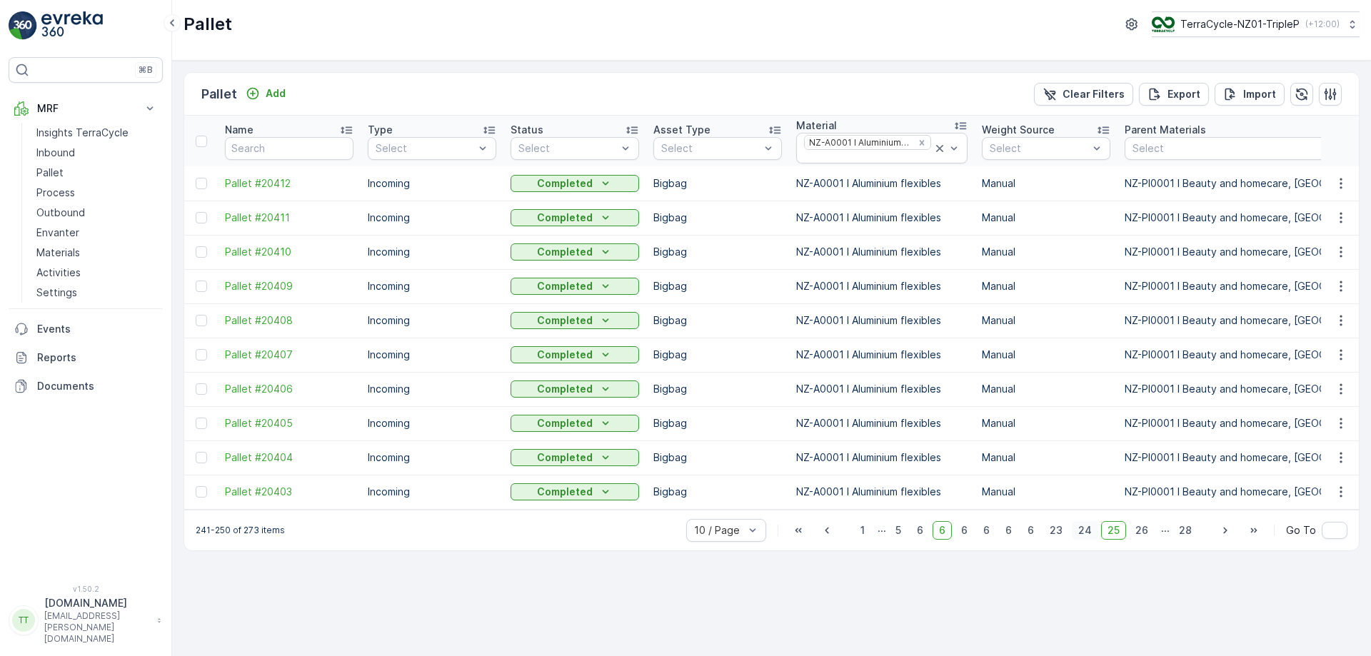
click at [1147, 537] on span "26" at bounding box center [1142, 530] width 26 height 19
click at [1164, 539] on span "27" at bounding box center [1157, 530] width 26 height 19
click at [1184, 540] on span "28" at bounding box center [1186, 530] width 26 height 19
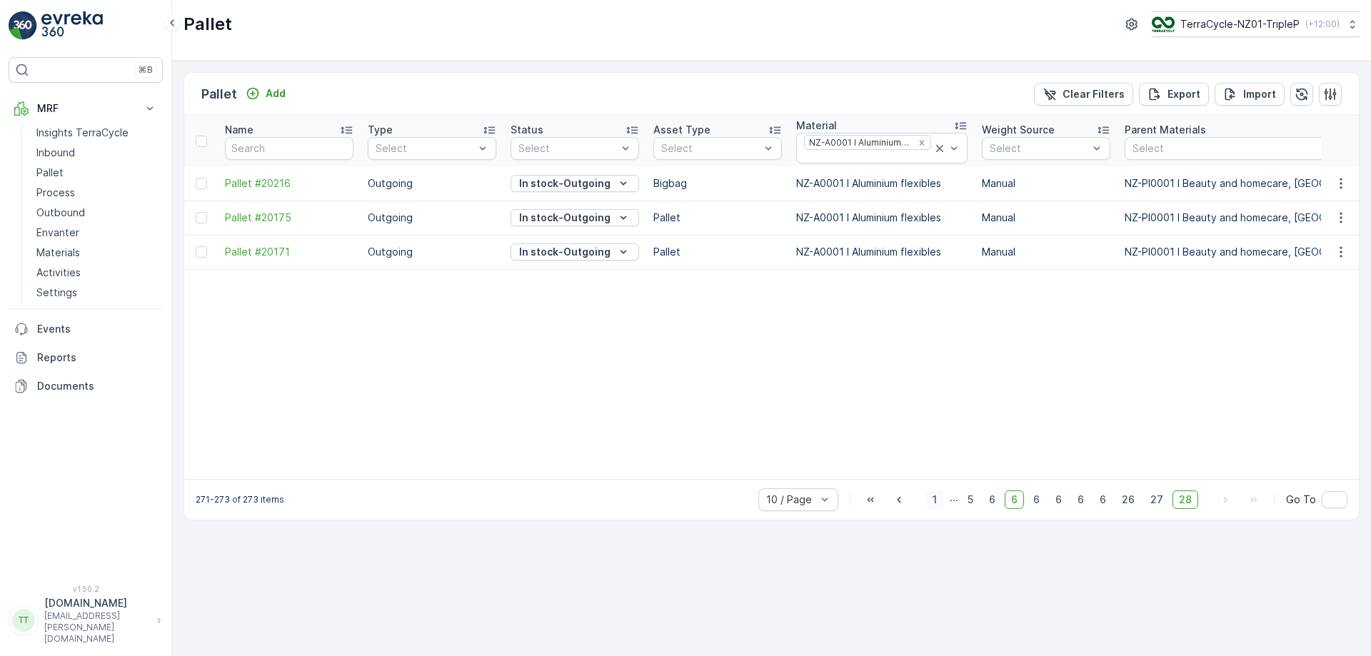
click at [941, 509] on span "1" at bounding box center [934, 500] width 17 height 19
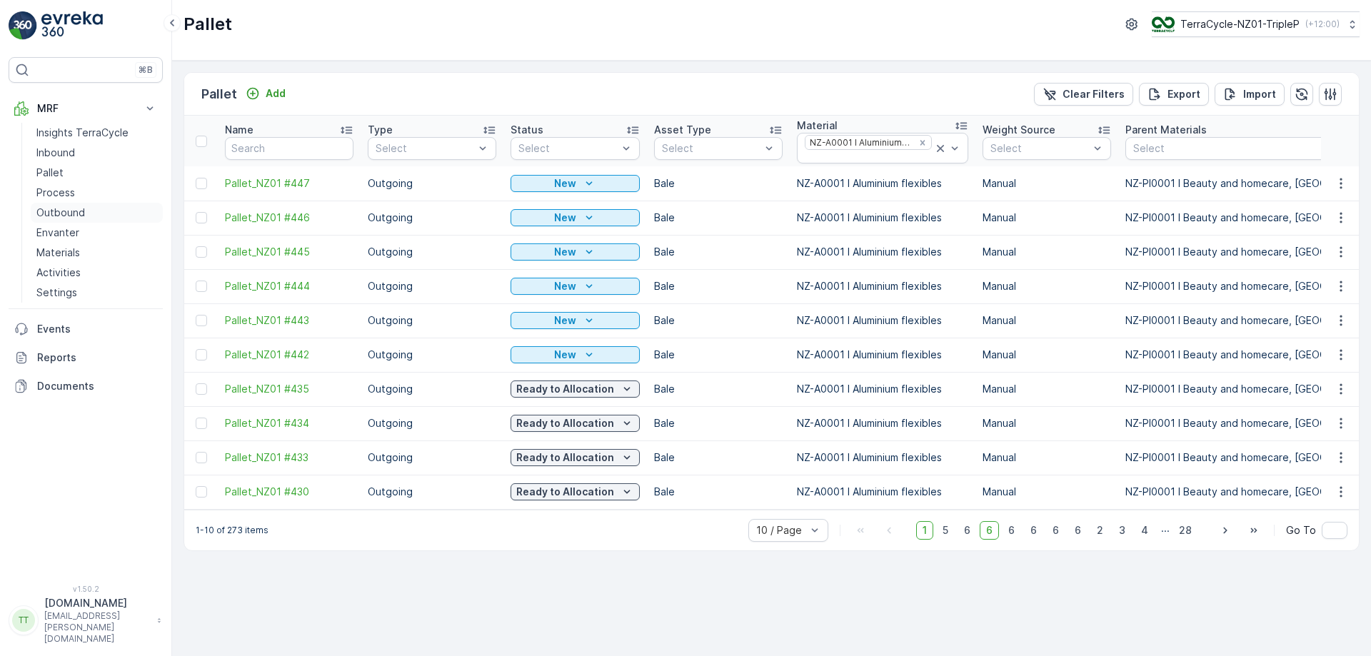
click at [61, 215] on p "Outbound" at bounding box center [60, 213] width 49 height 14
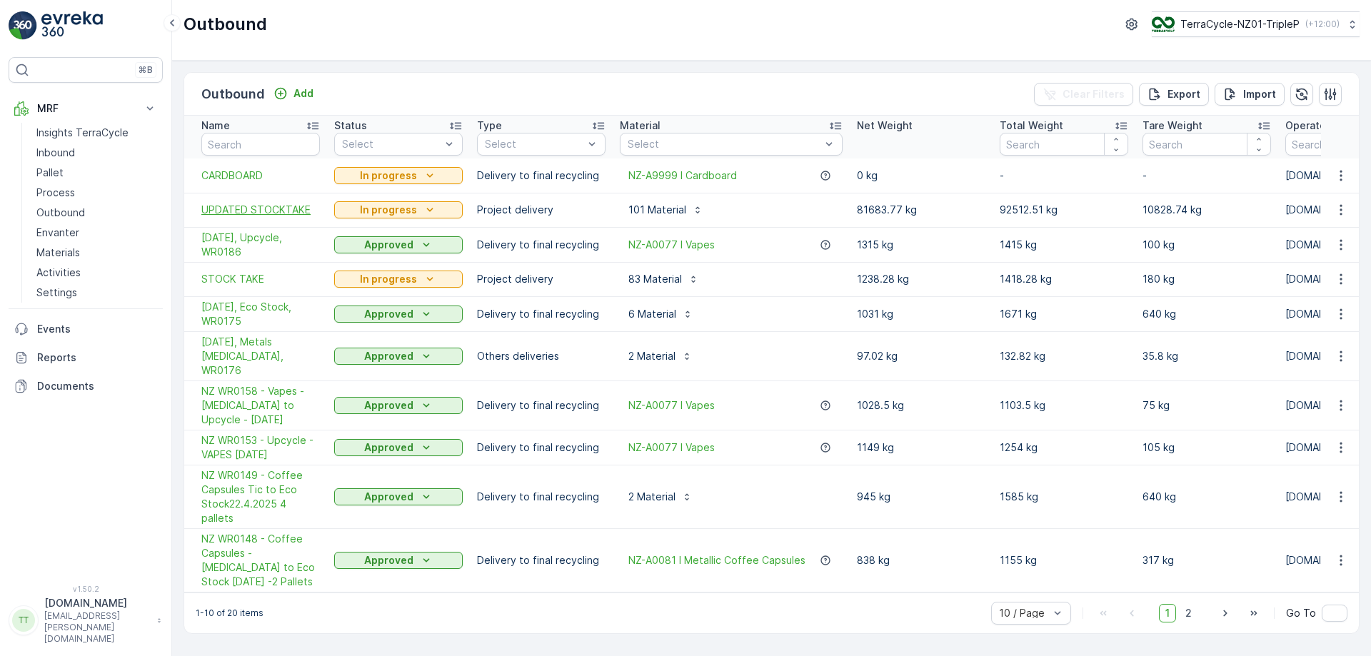
click at [248, 207] on span "UPDATED STOCKTAKE" at bounding box center [260, 210] width 119 height 14
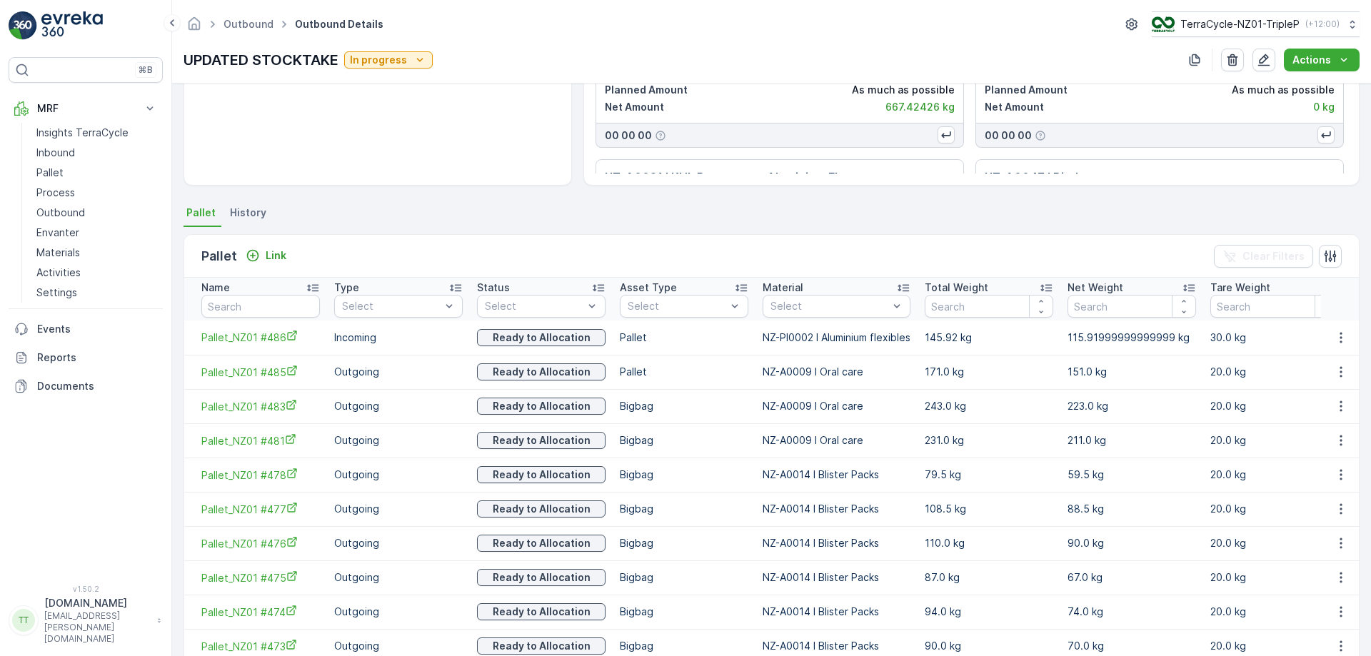
scroll to position [195, 0]
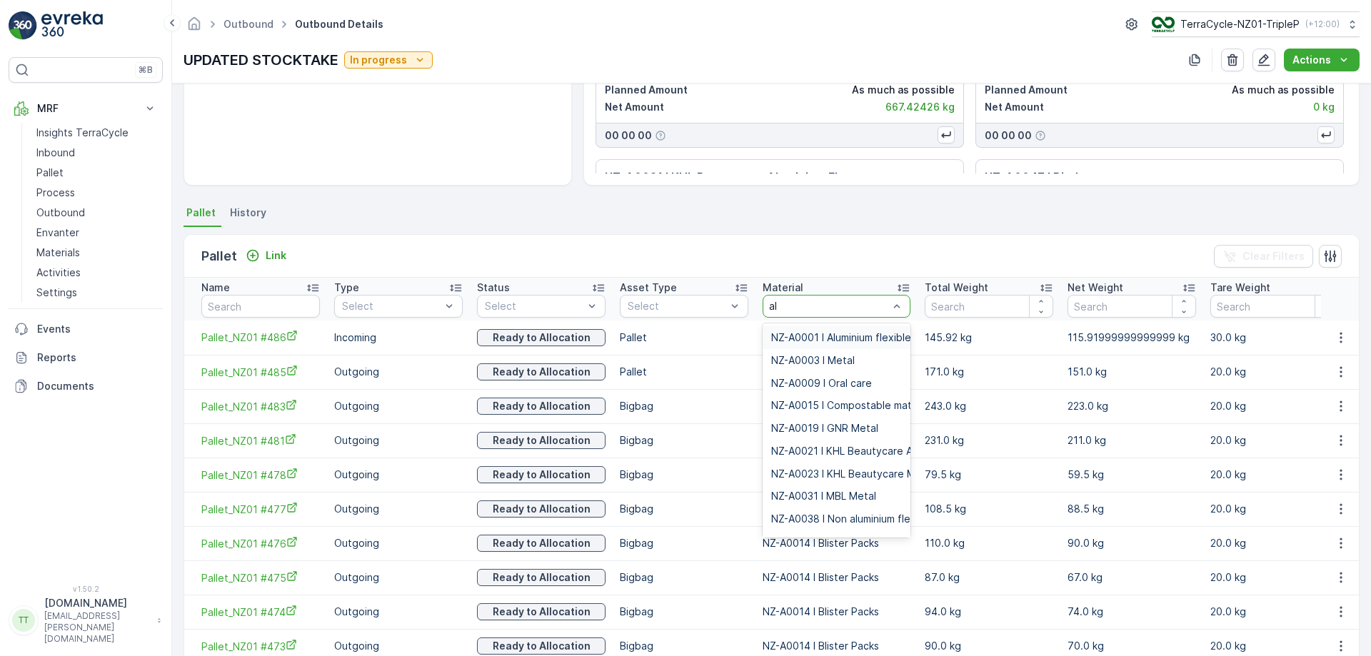
type input "alu"
click at [813, 335] on span "NZ-A0001 I Aluminium flexibles" at bounding box center [843, 337] width 145 height 11
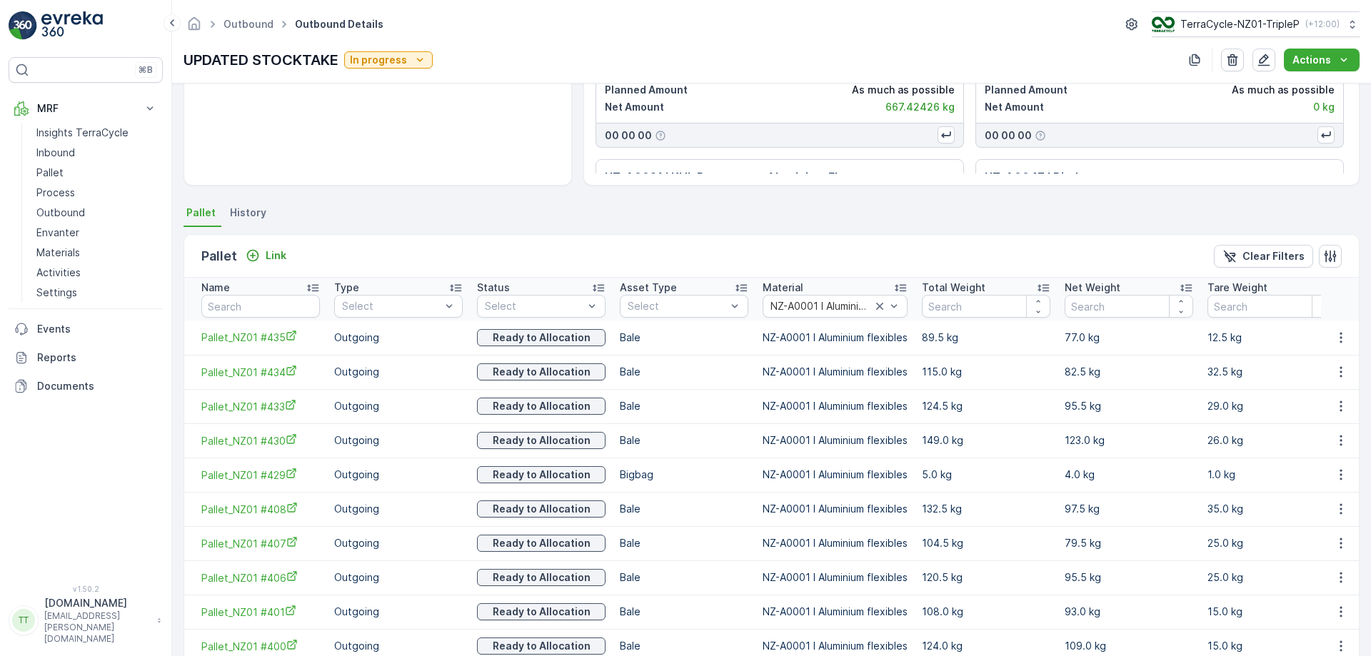
scroll to position [270, 0]
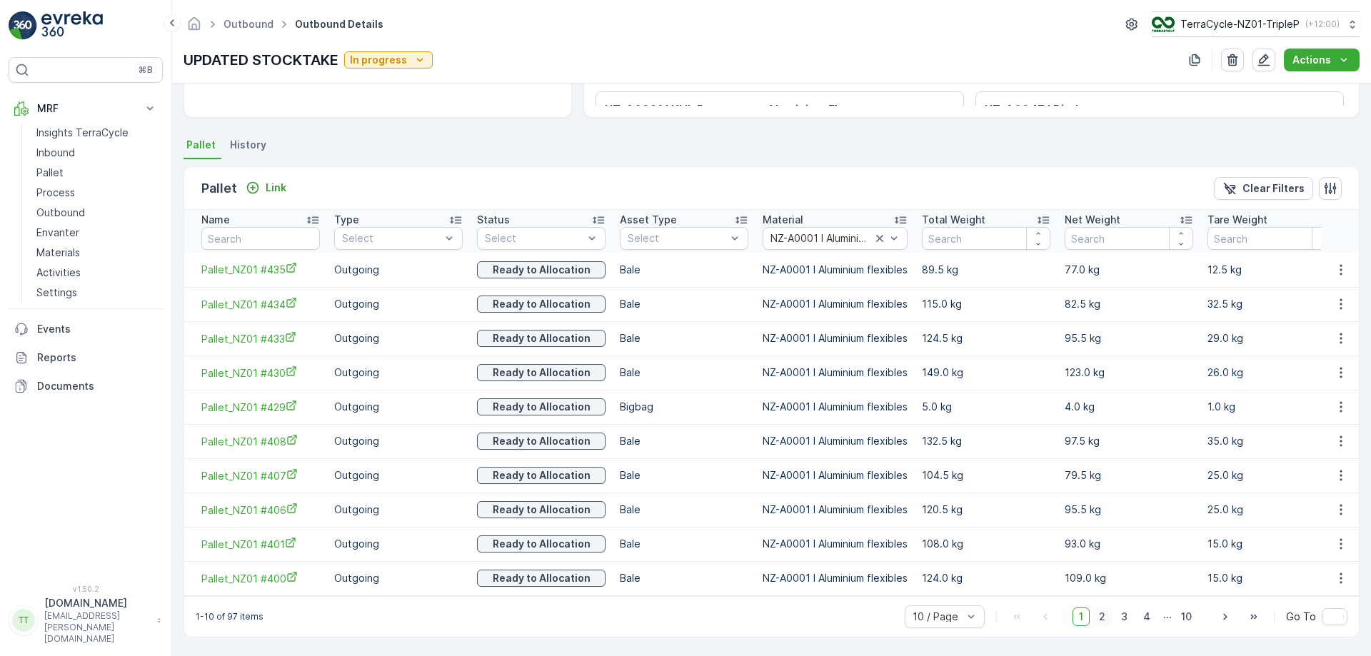
click at [1107, 619] on span "2" at bounding box center [1102, 617] width 19 height 19
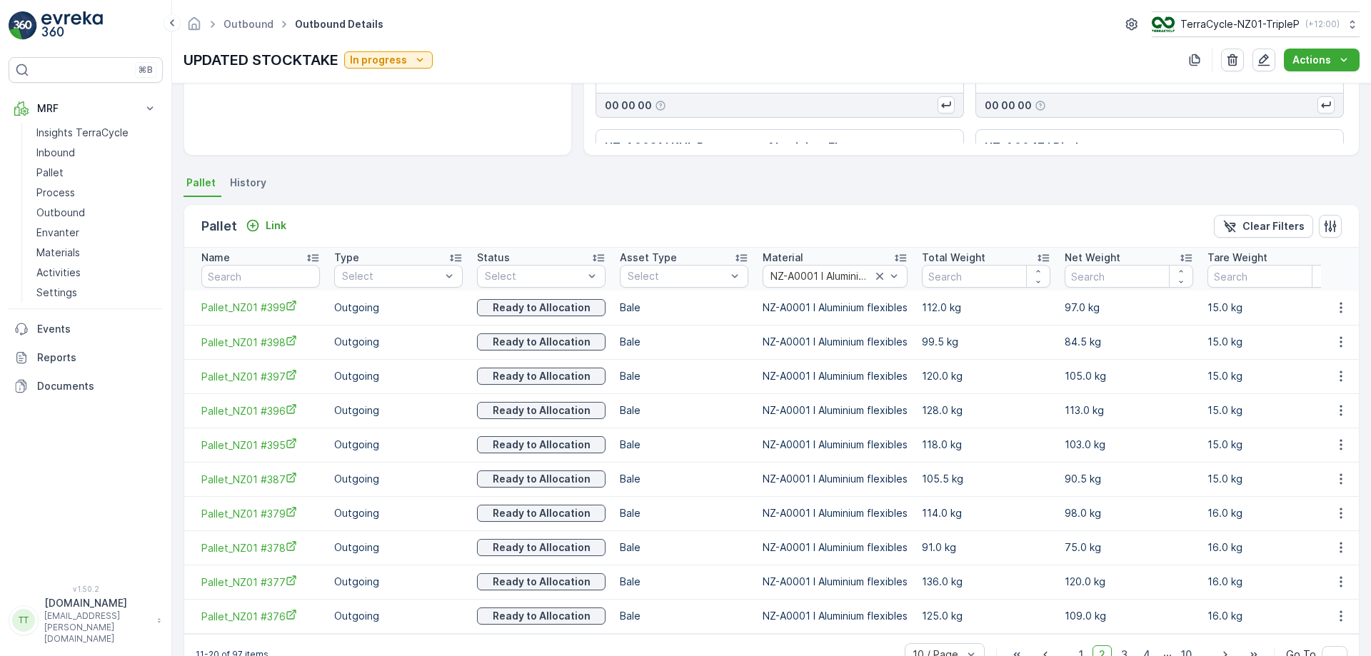
scroll to position [270, 0]
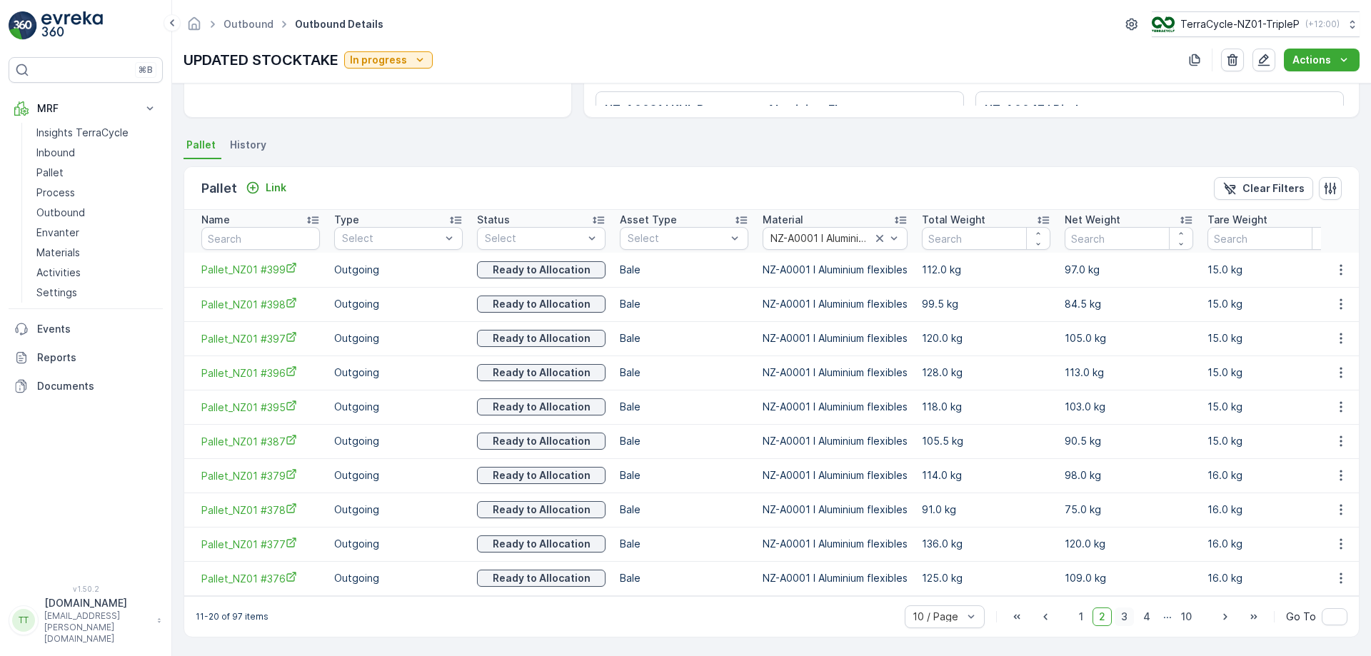
click at [1121, 619] on span "3" at bounding box center [1124, 617] width 19 height 19
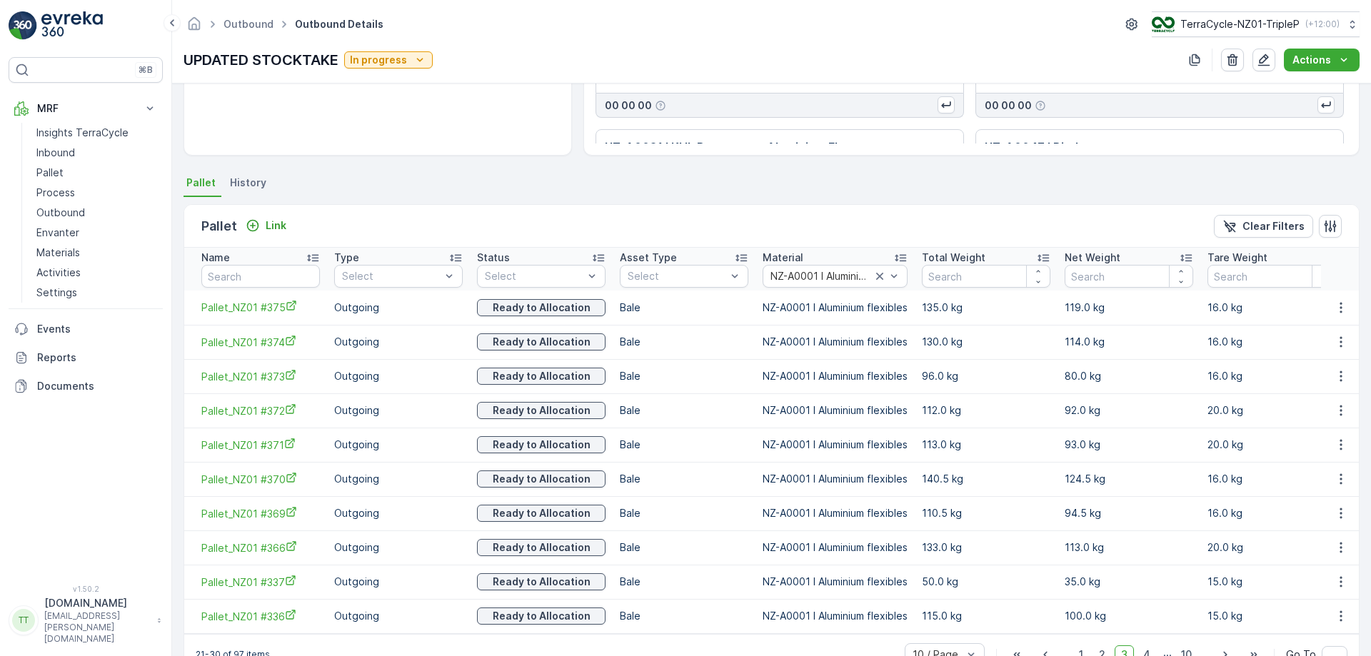
scroll to position [270, 0]
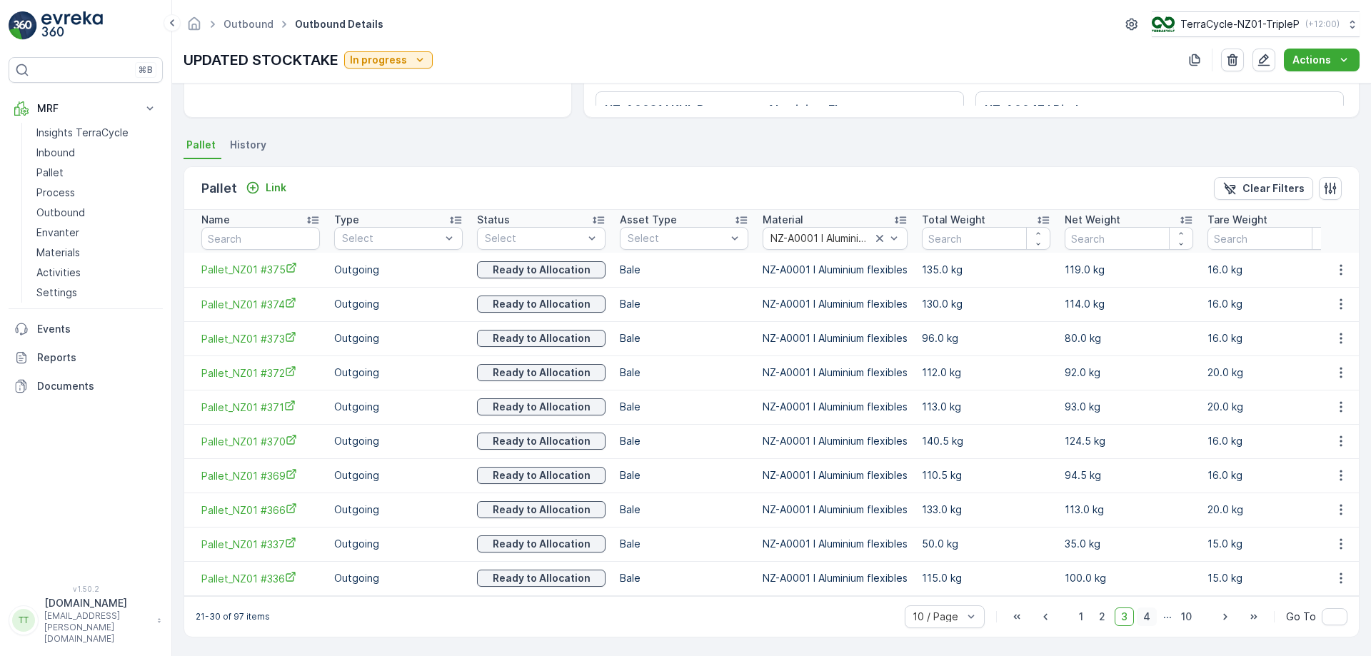
click at [1146, 613] on span "4" at bounding box center [1147, 617] width 20 height 19
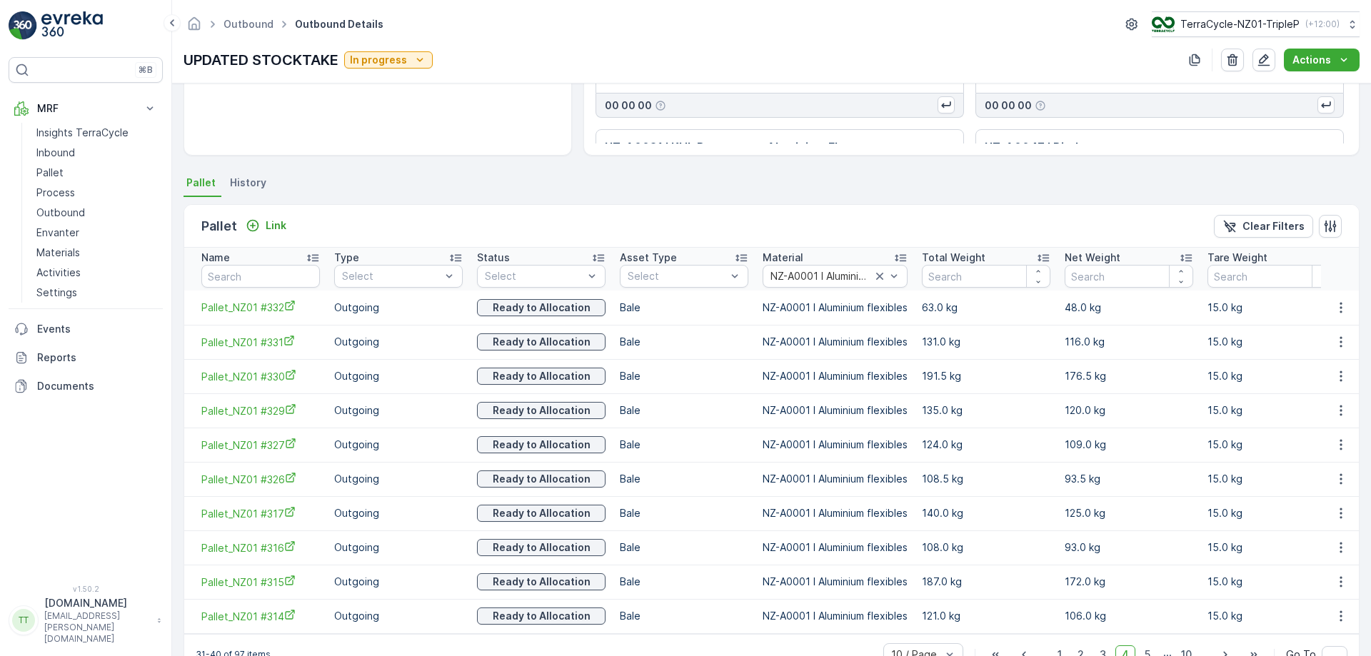
scroll to position [270, 0]
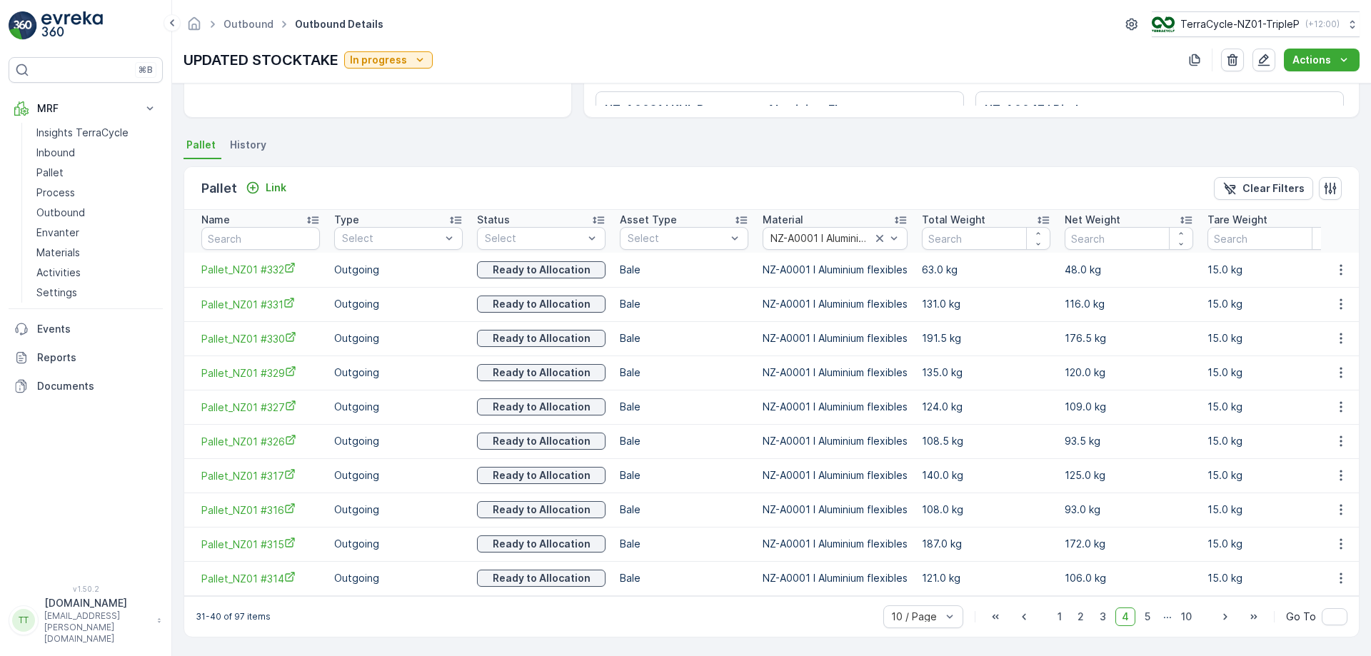
click at [1146, 613] on span "5" at bounding box center [1147, 617] width 19 height 19
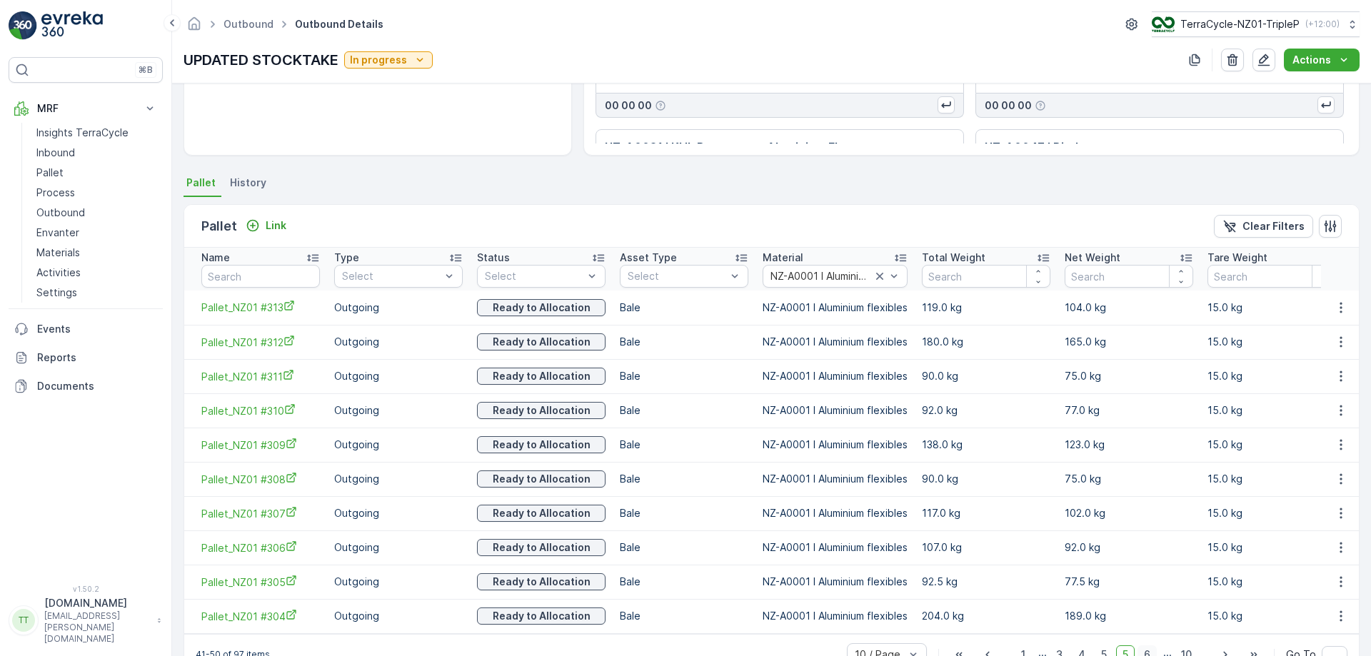
scroll to position [270, 0]
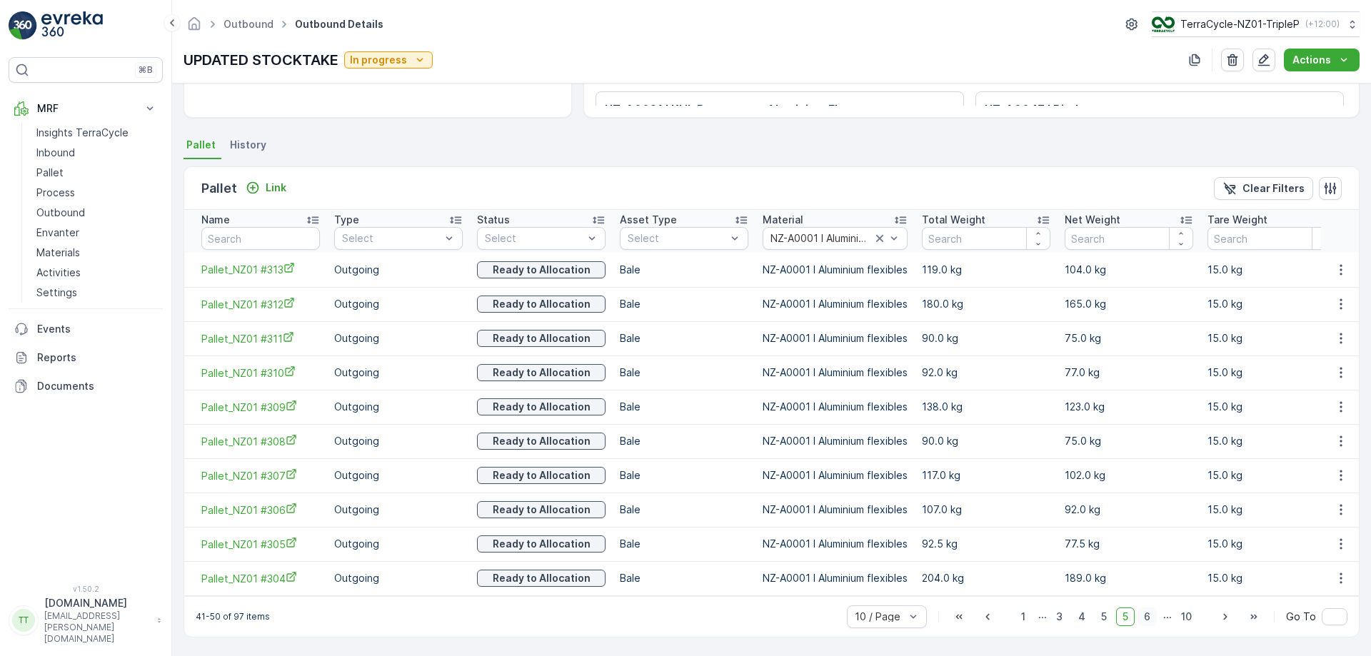
click at [1148, 619] on span "6" at bounding box center [1147, 617] width 19 height 19
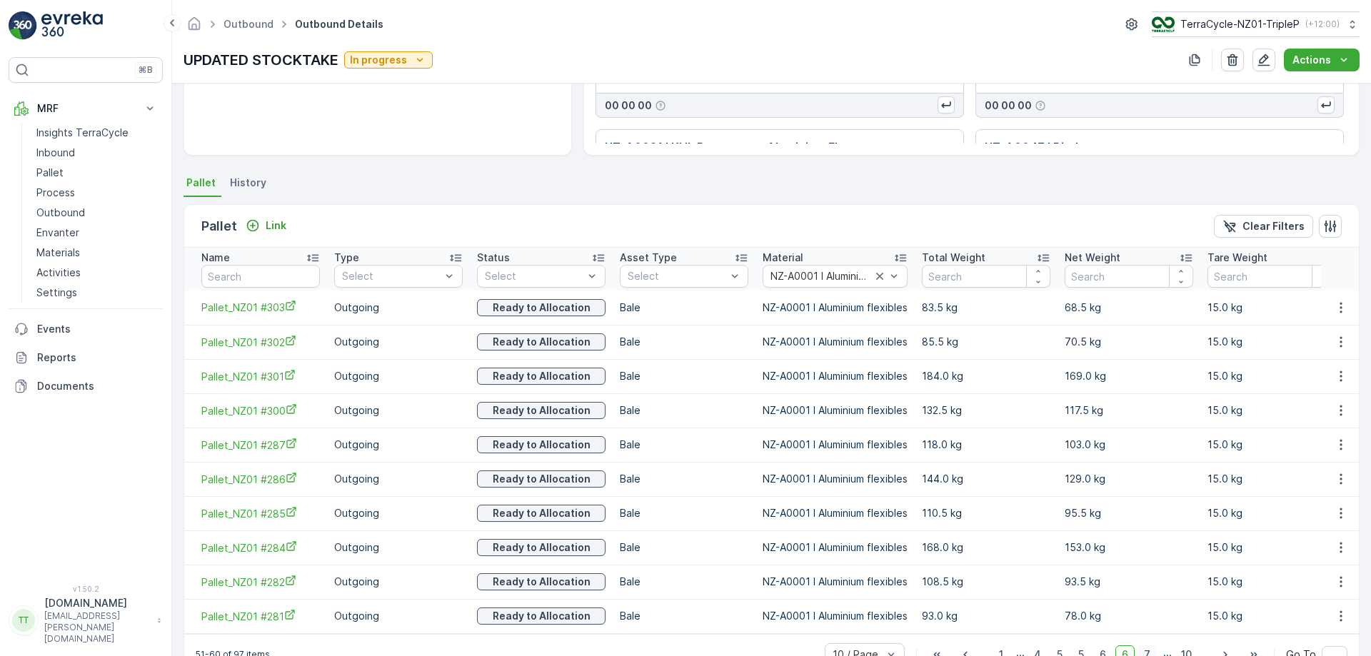
scroll to position [270, 0]
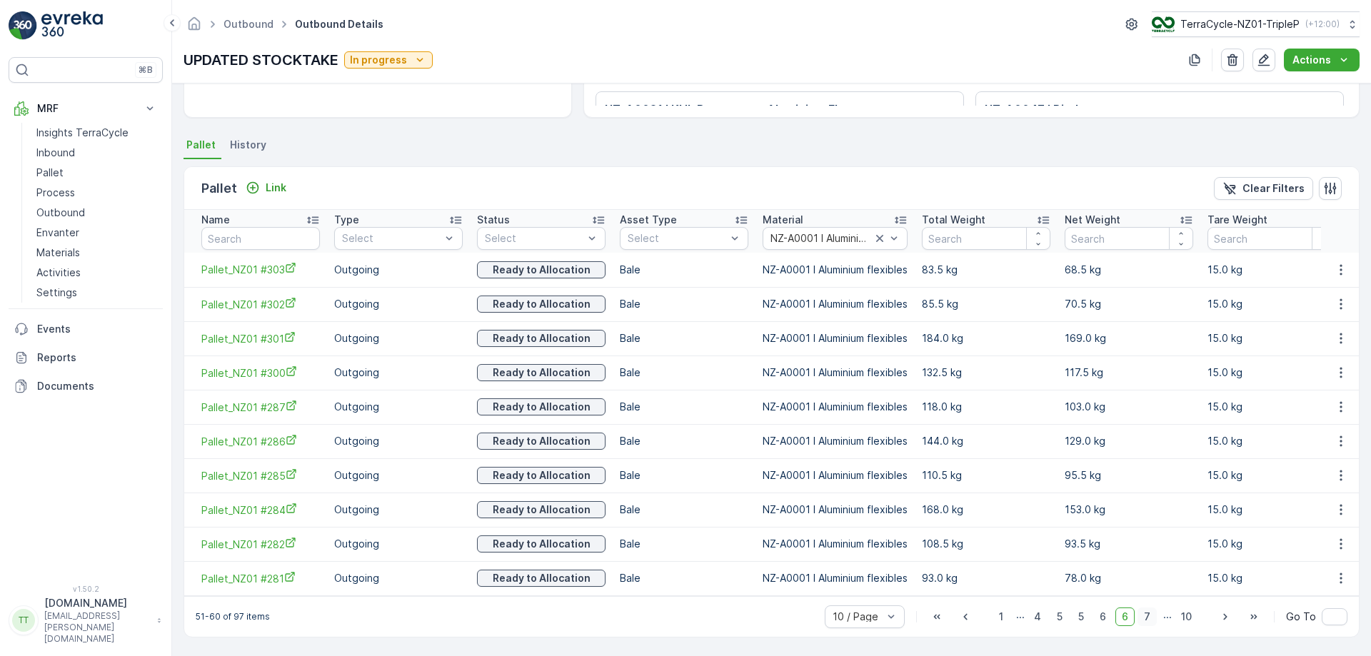
click at [1148, 616] on span "7" at bounding box center [1147, 617] width 19 height 19
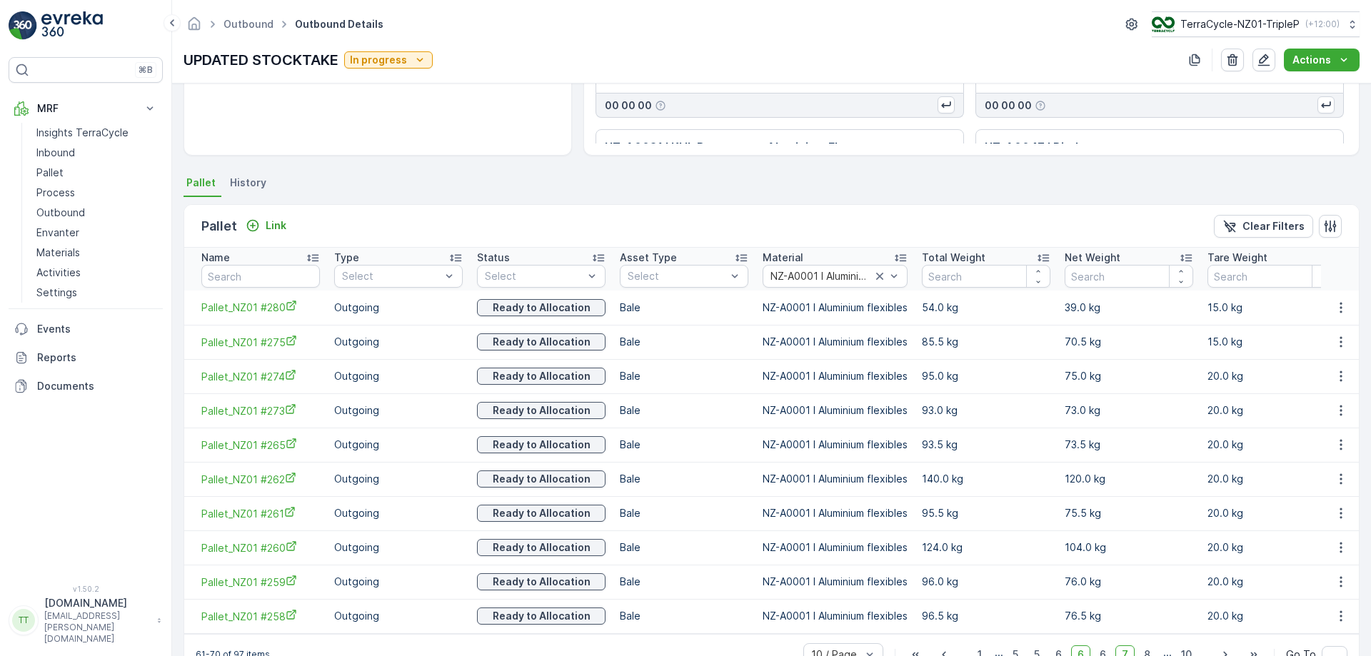
scroll to position [270, 0]
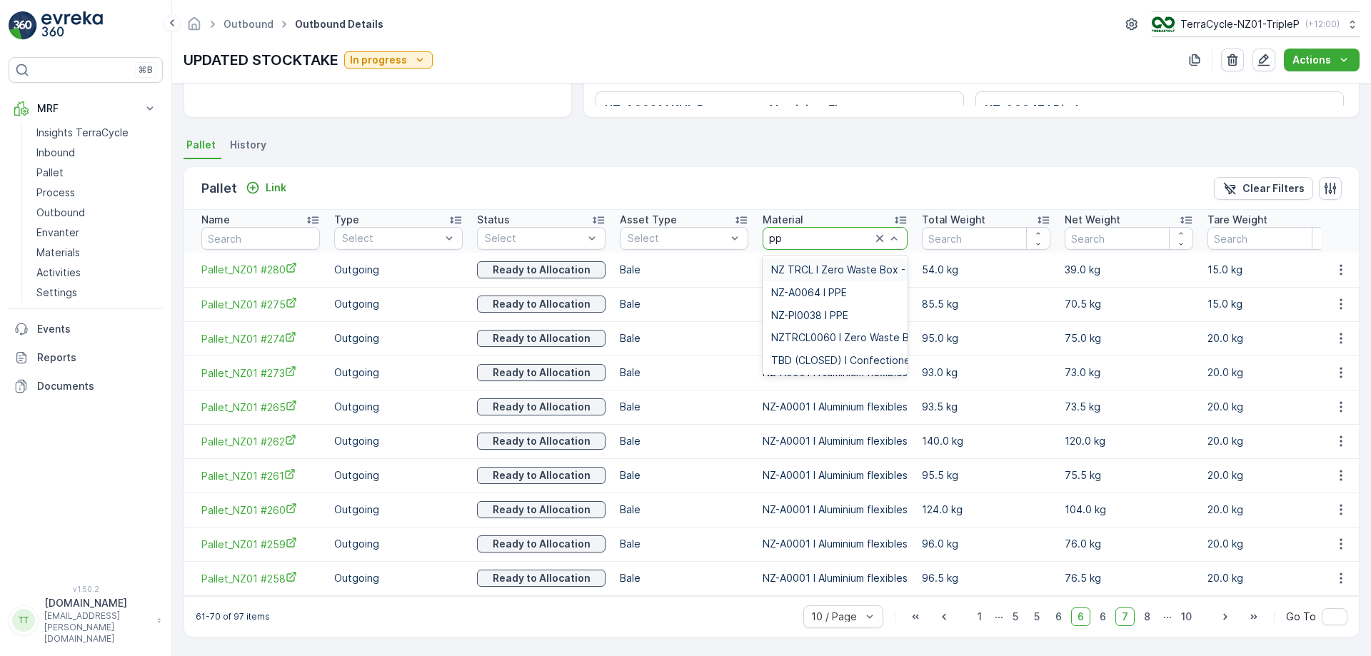
type input "ppe"
click at [813, 310] on span "NZ-PI0038 I PPE" at bounding box center [809, 315] width 77 height 11
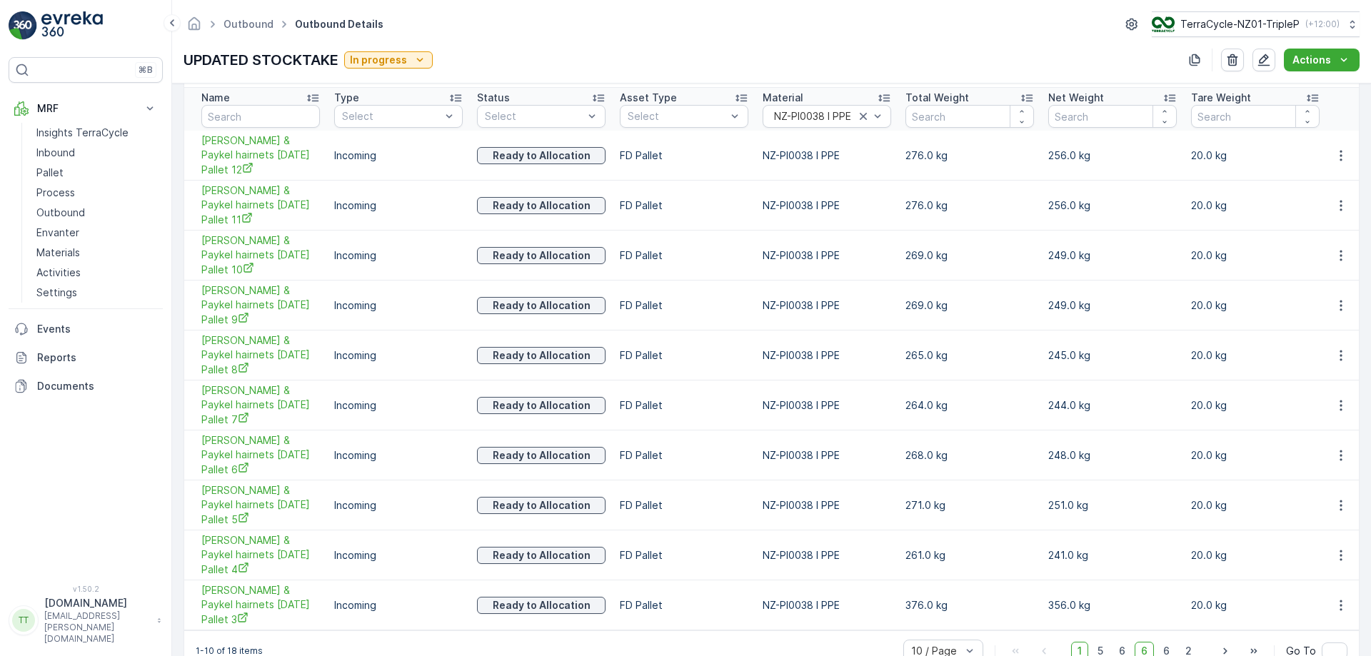
scroll to position [426, 0]
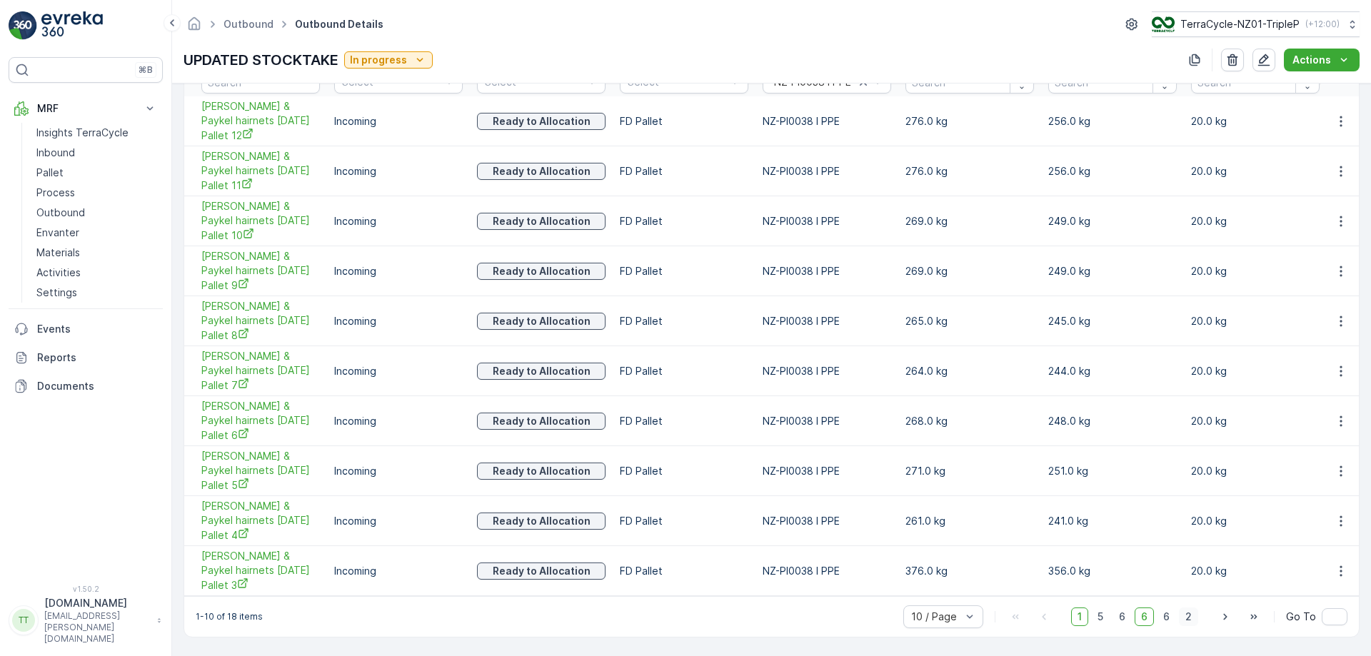
click at [1190, 618] on span "2" at bounding box center [1188, 617] width 19 height 19
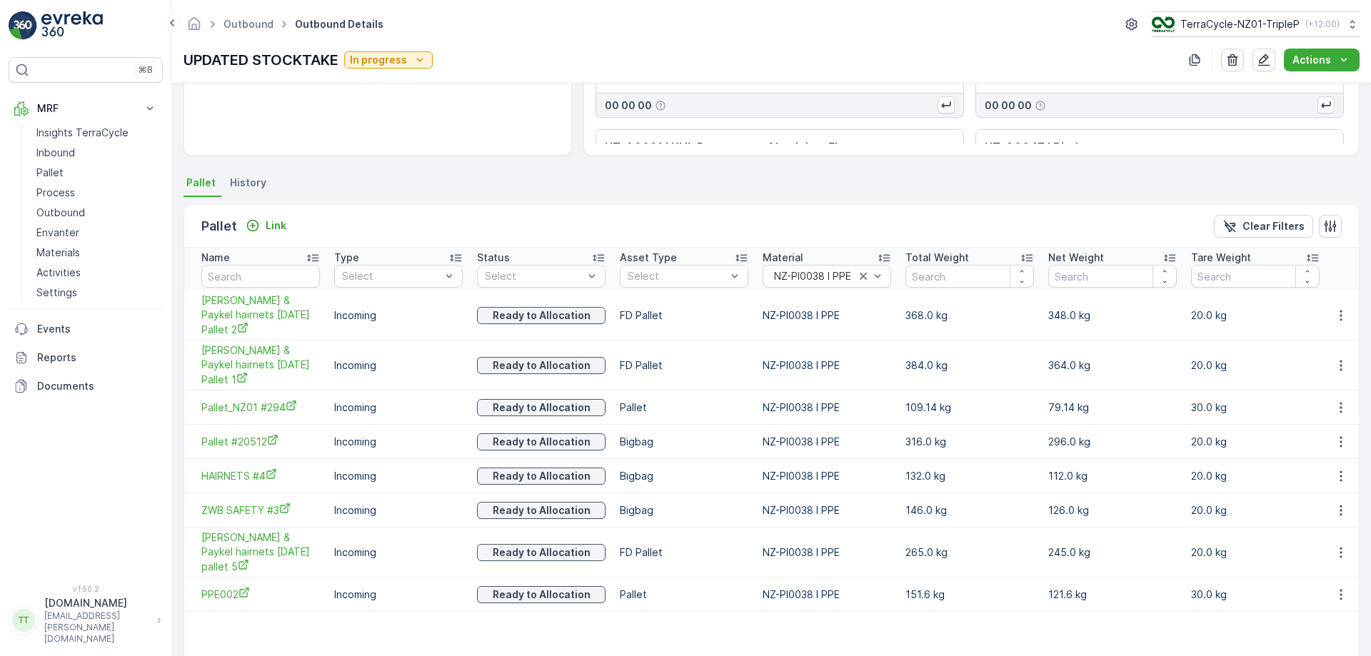
scroll to position [308, 0]
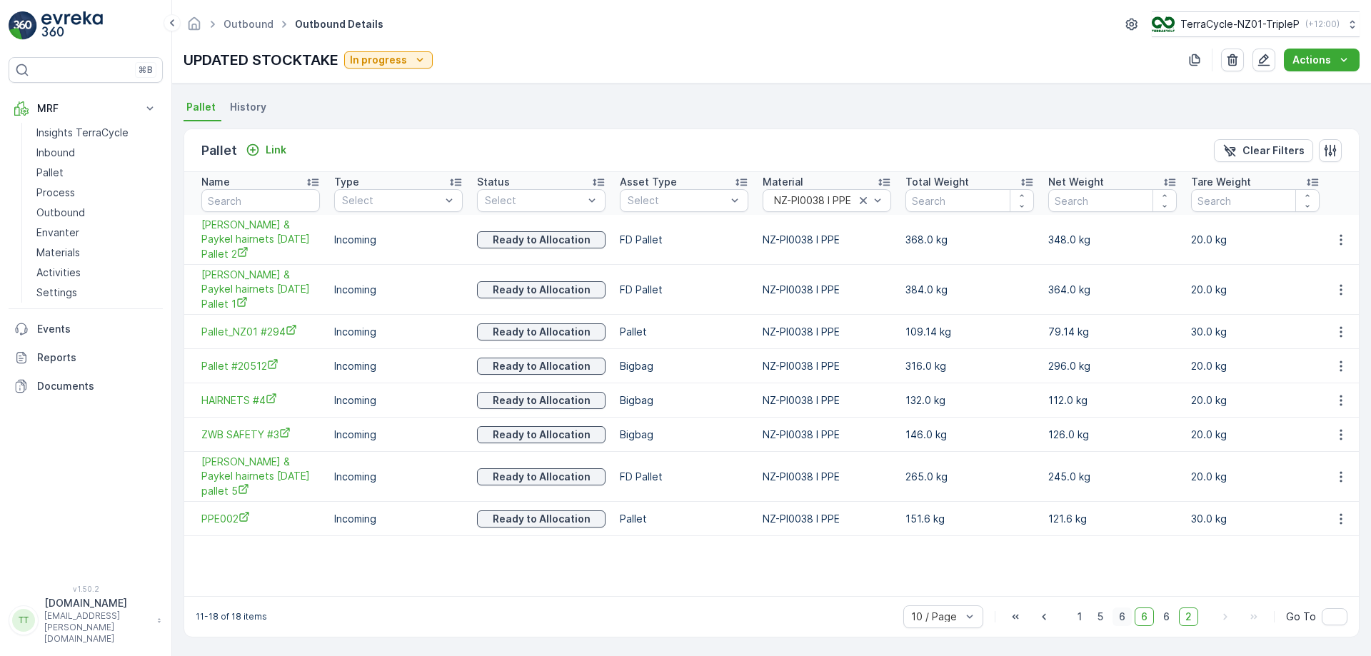
click at [1122, 616] on span "6" at bounding box center [1122, 617] width 19 height 19
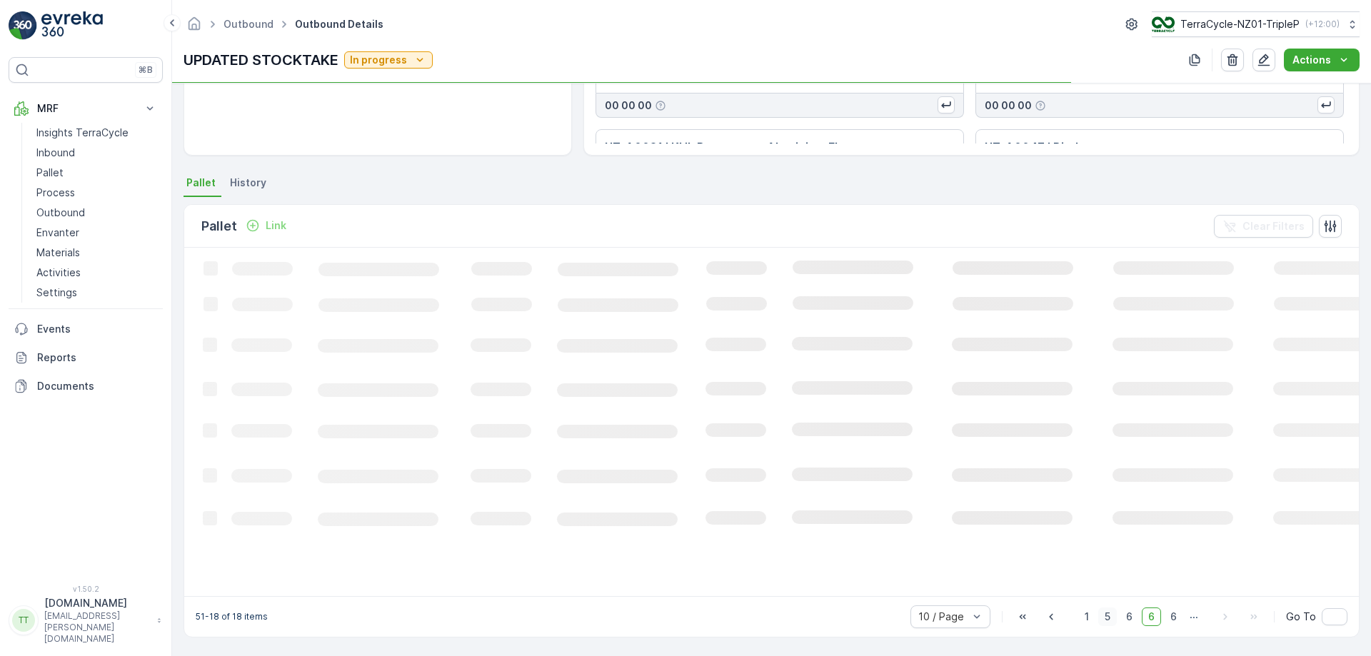
scroll to position [225, 0]
click at [1086, 617] on span "1" at bounding box center [1086, 617] width 17 height 19
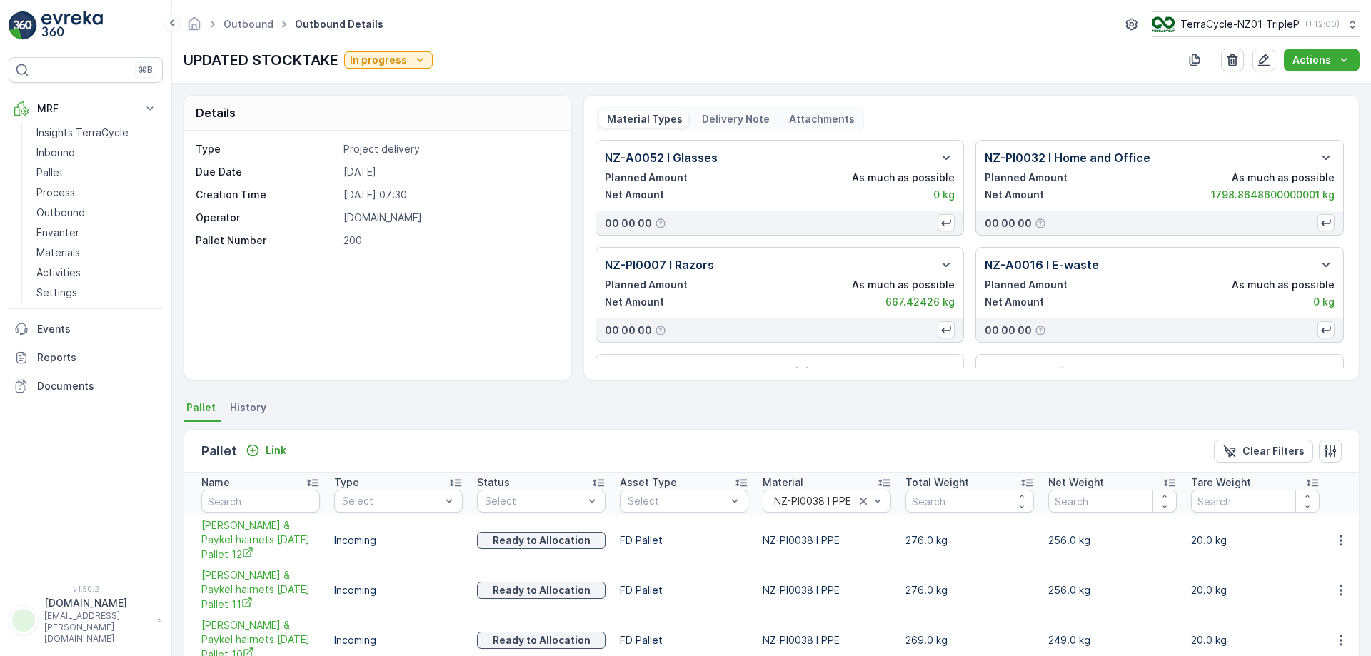
click at [736, 411] on ul "Pallet History" at bounding box center [772, 410] width 1176 height 24
click at [464, 398] on ul "Pallet History" at bounding box center [772, 410] width 1176 height 24
